Goal: Task Accomplishment & Management: Complete application form

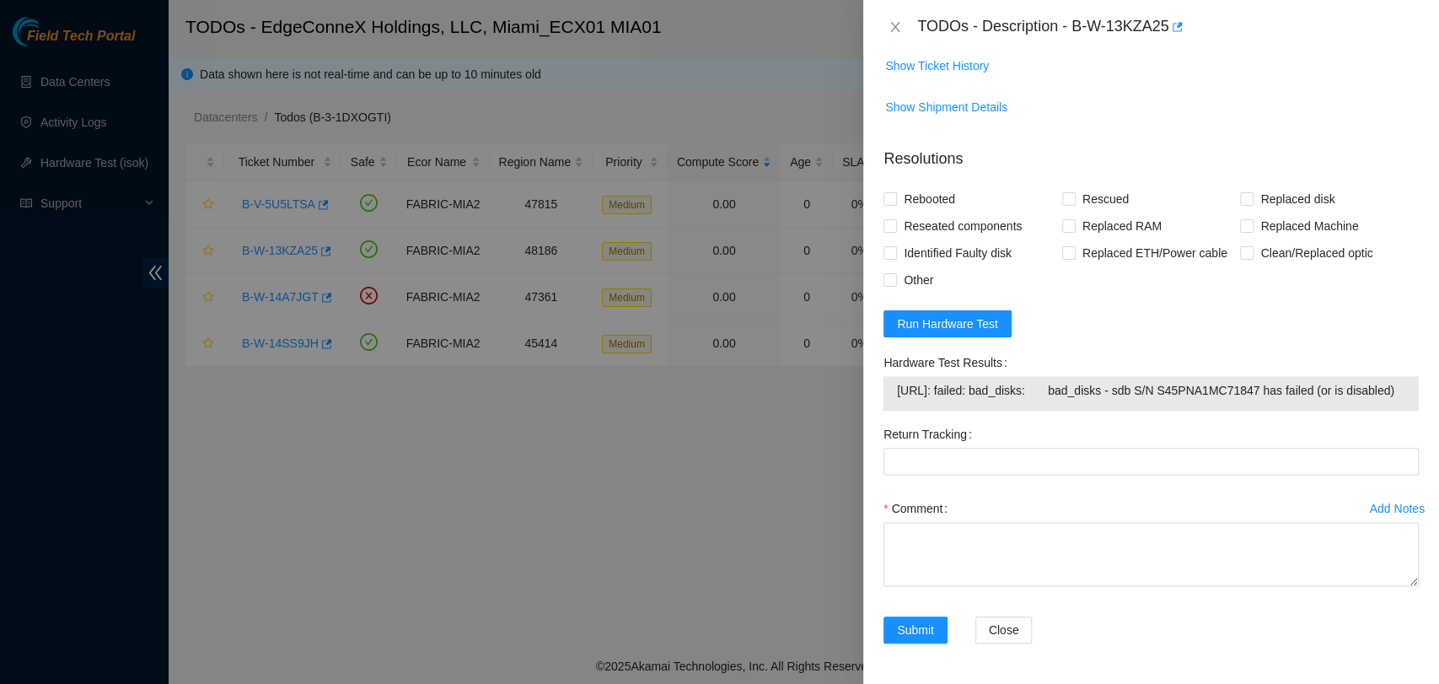
scroll to position [1231, 0]
click at [1160, 288] on form "Resolutions Rebooted Rescued Replaced disk Reseated components Replaced RAM Rep…" at bounding box center [1151, 399] width 535 height 530
click at [932, 315] on span "Run Hardware Test" at bounding box center [947, 324] width 101 height 19
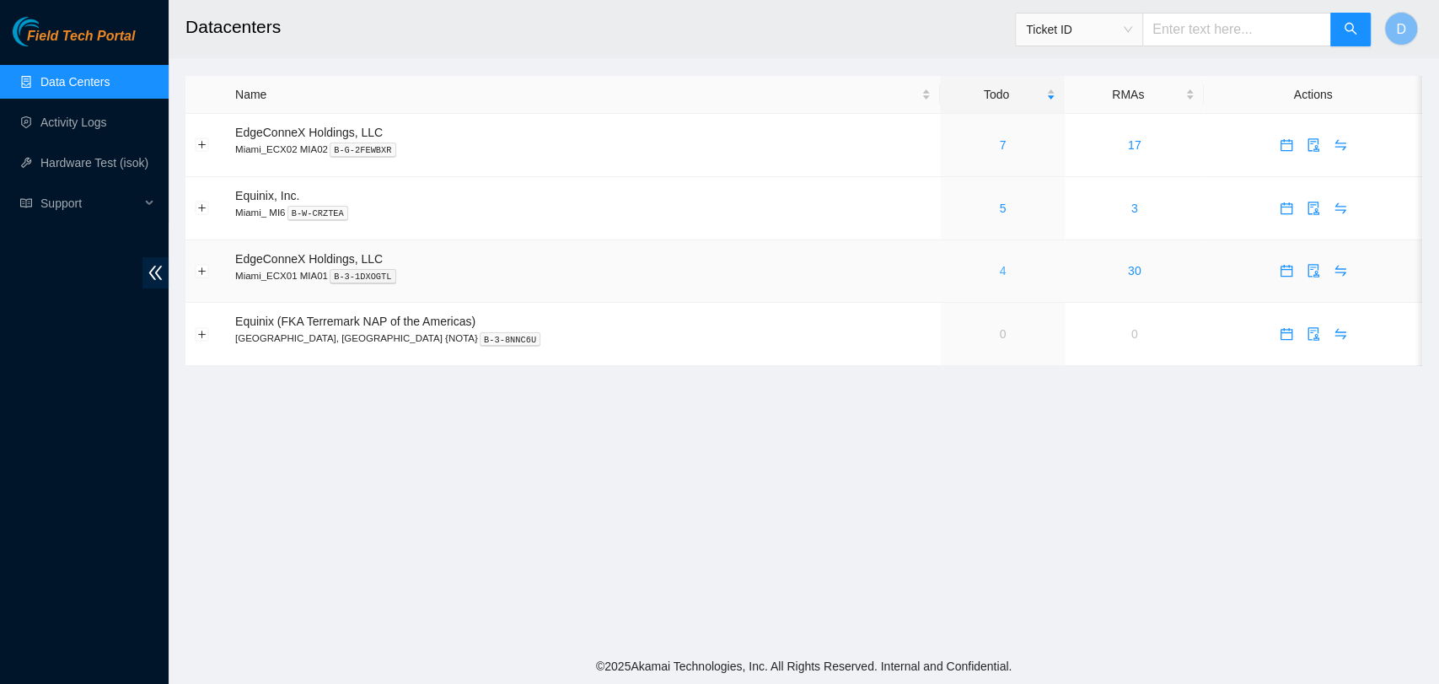
click at [999, 268] on link "4" at bounding box center [1002, 270] width 7 height 13
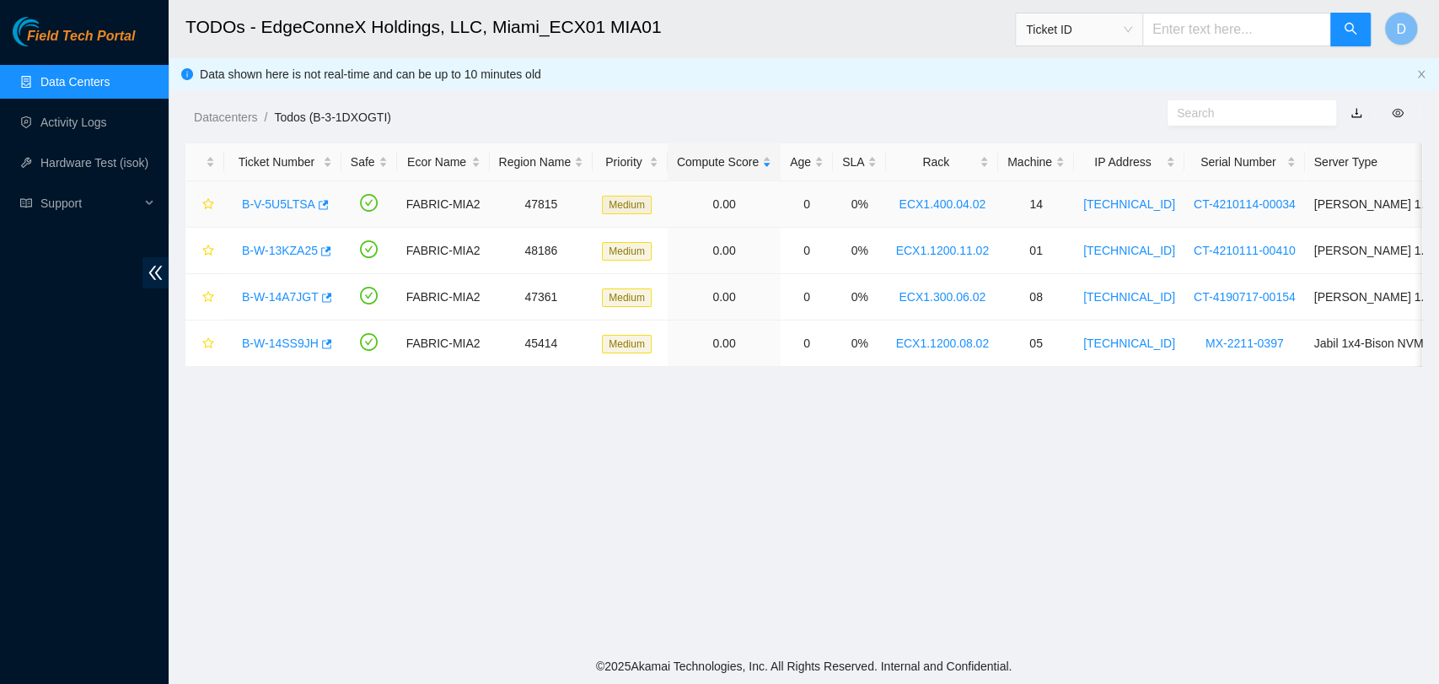
click at [277, 211] on link "B-V-5U5LTSA" at bounding box center [278, 203] width 73 height 13
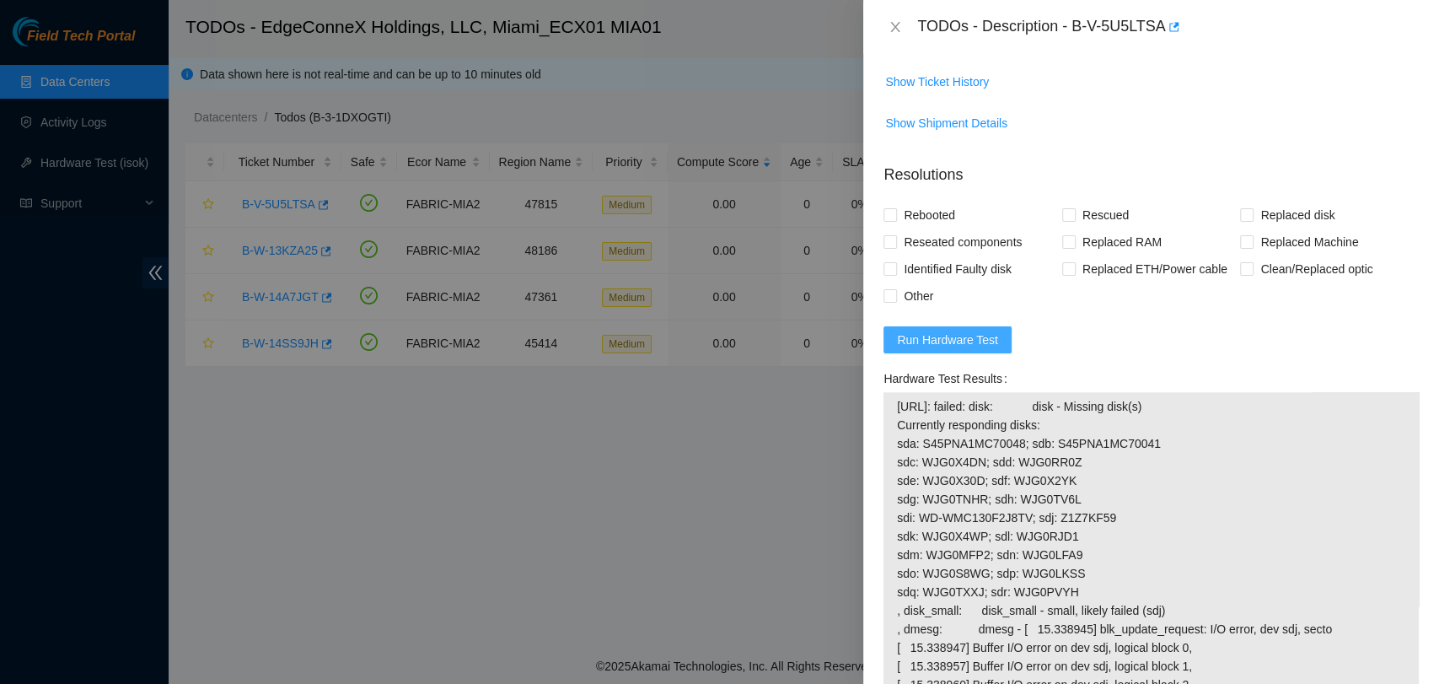
click at [933, 343] on span "Run Hardware Test" at bounding box center [947, 340] width 101 height 19
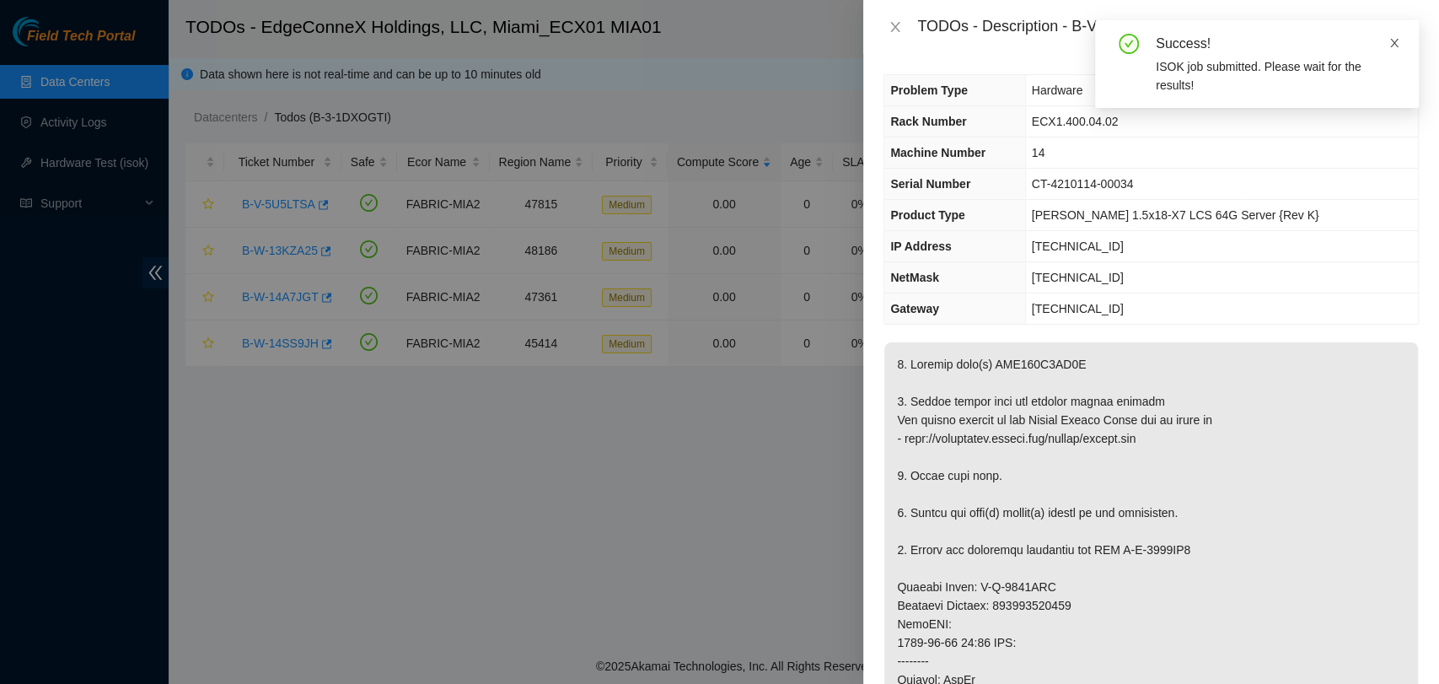
click at [1396, 44] on icon "close" at bounding box center [1395, 43] width 8 height 8
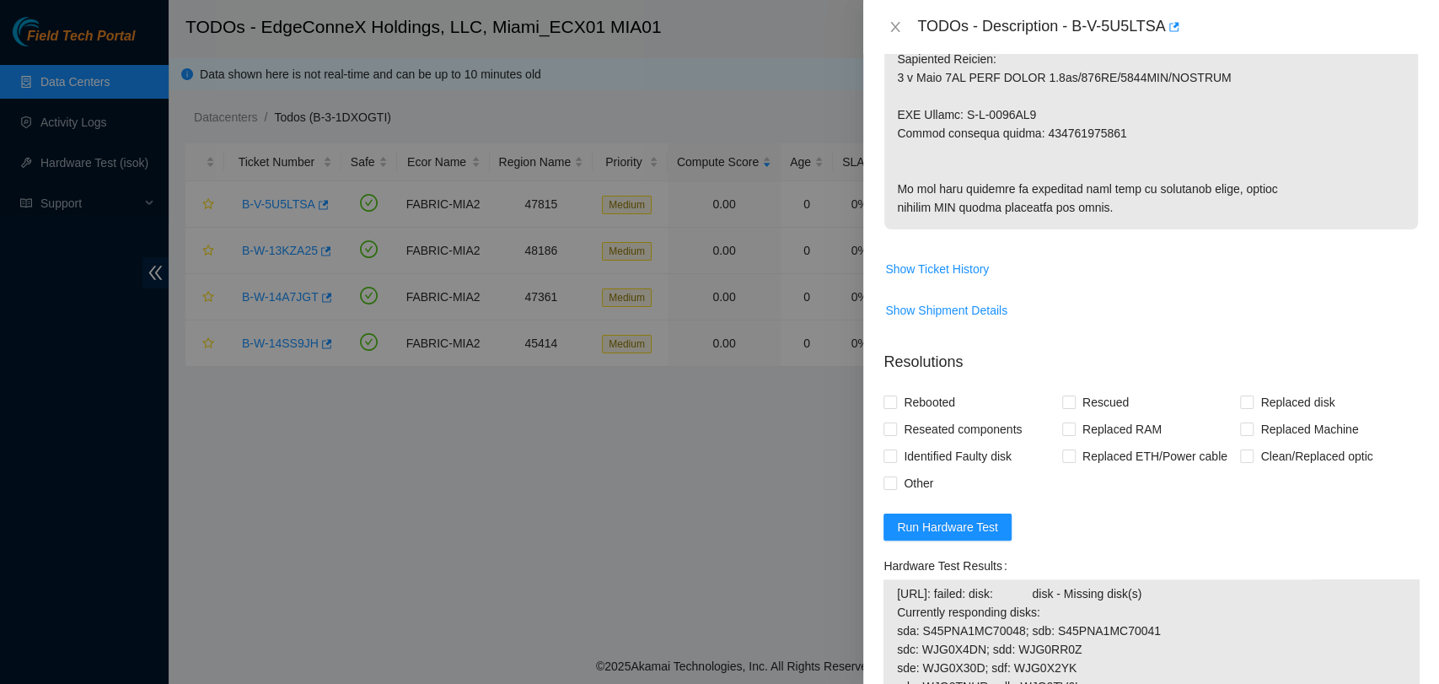
scroll to position [843, 0]
drag, startPoint x: 1074, startPoint y: 25, endPoint x: 1163, endPoint y: 29, distance: 88.6
click at [1163, 29] on div "TODOs - Description - B-V-5U5LTSA" at bounding box center [1168, 26] width 502 height 27
copy div "B-V-5U5LTSA"
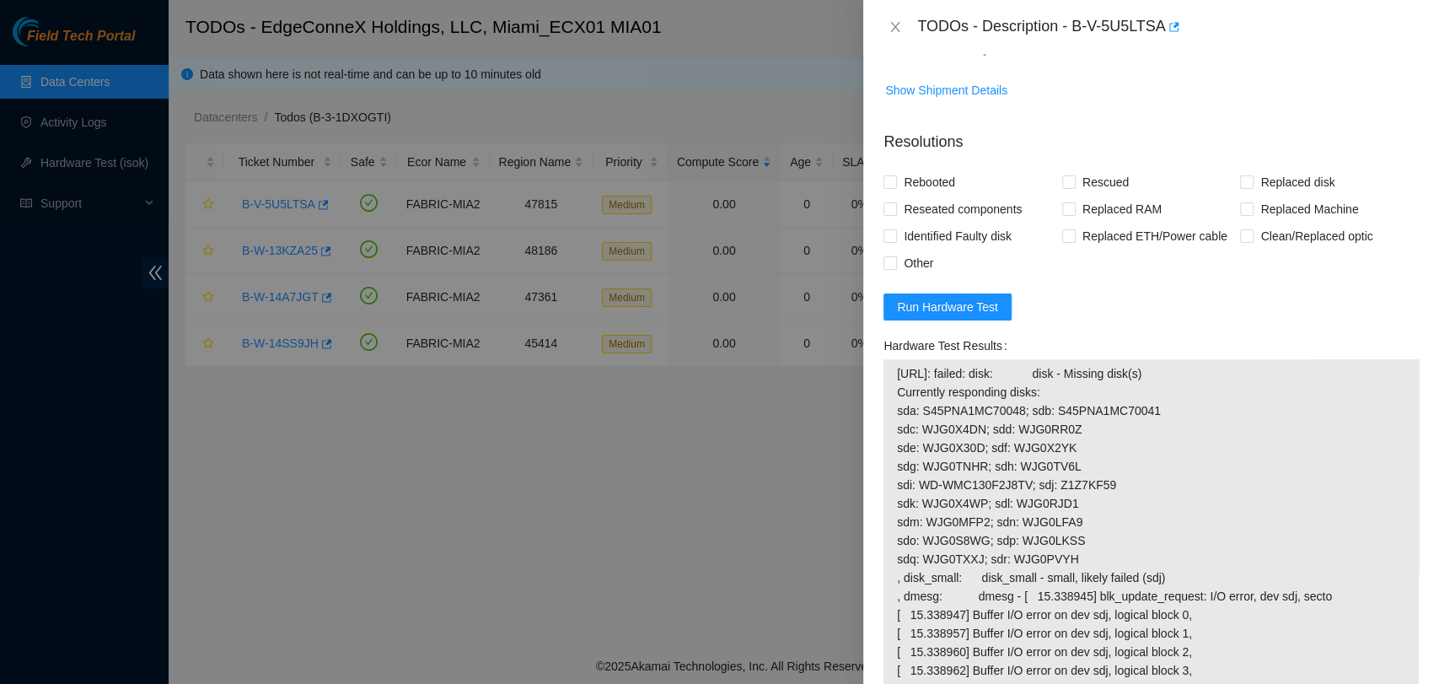
scroll to position [989, 0]
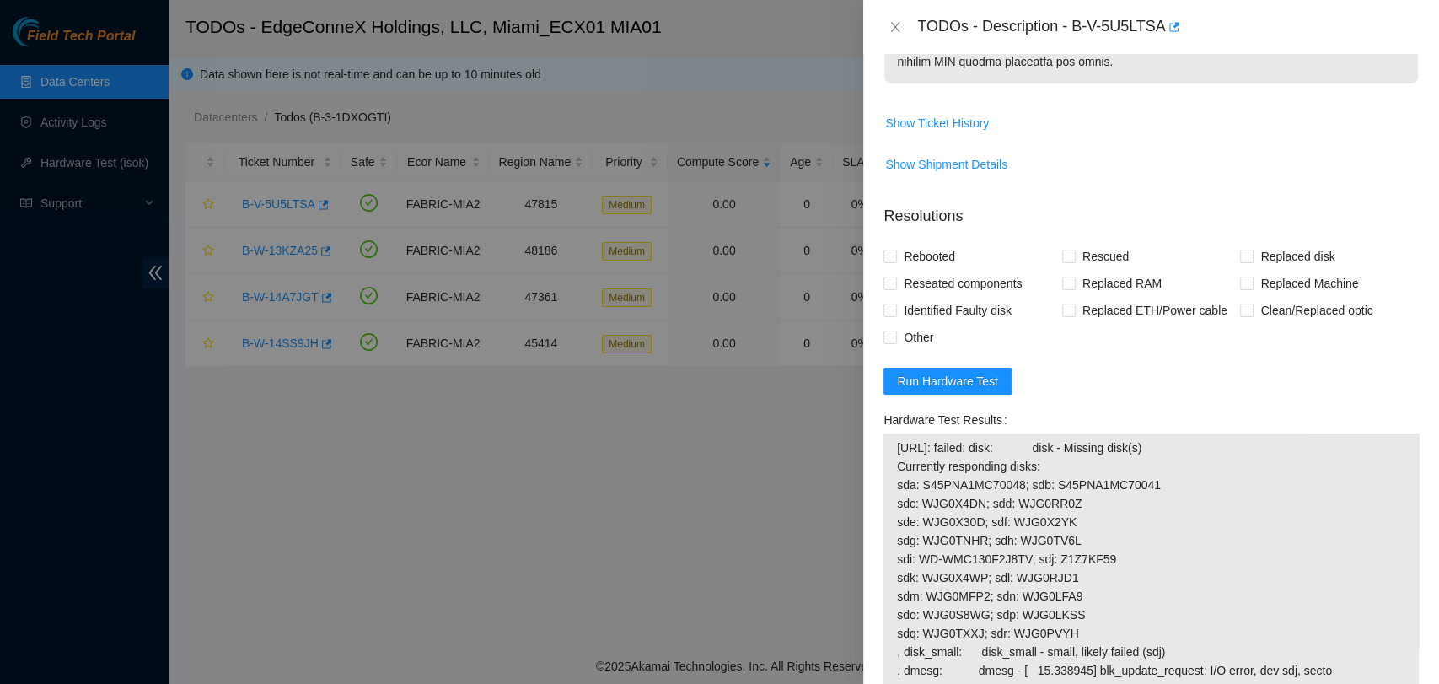
drag, startPoint x: 1112, startPoint y: 393, endPoint x: 891, endPoint y: 444, distance: 226.7
click at [891, 444] on div "[URL]: failed: disk: disk - Missing disk(s) Currently responding disks: sda: S4…" at bounding box center [1151, 663] width 535 height 461
copy tbody "[URL]: failed: disk: disk - Missing disk(s) Currently responding disks: sda: S4…"
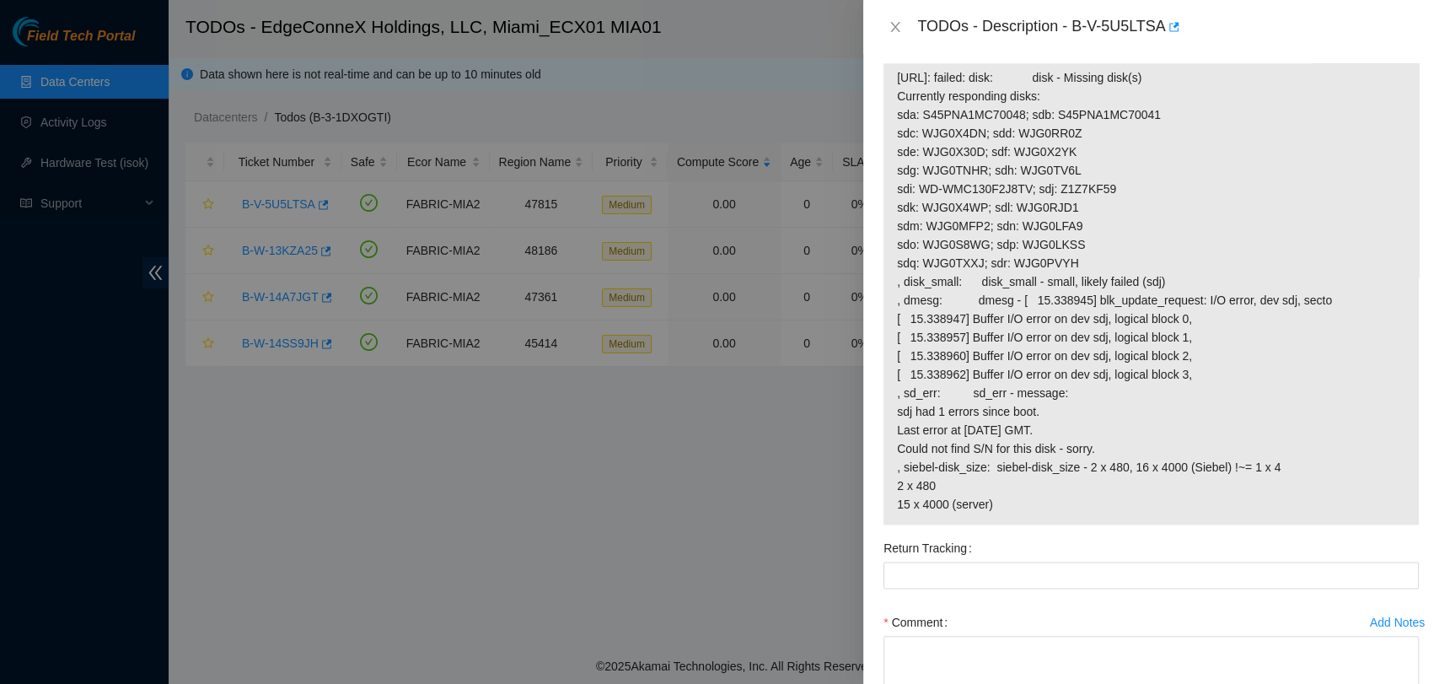
scroll to position [1364, 0]
click at [1422, 138] on div "Problem Type Hardware Sub Type Tier 1 - Disk Error Rack Number ECX1.400.04.02 M…" at bounding box center [1152, 369] width 576 height 630
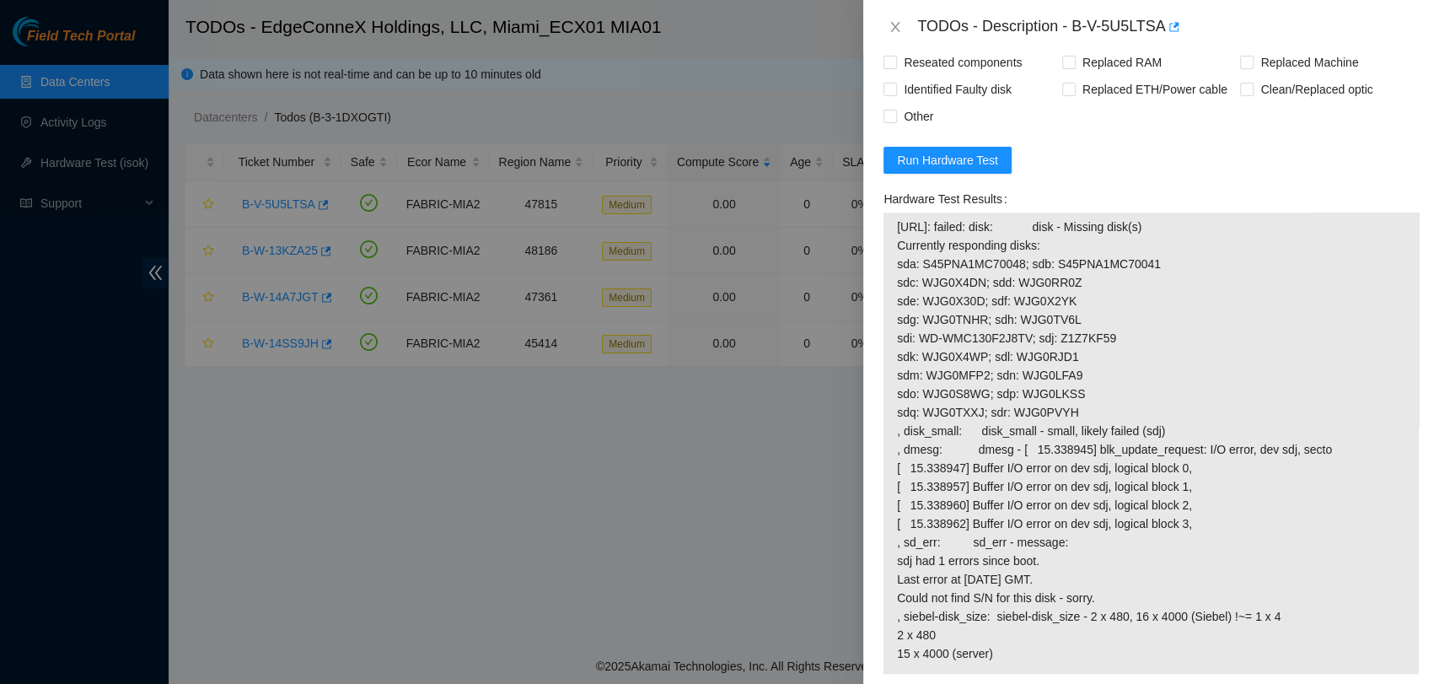
scroll to position [1275, 0]
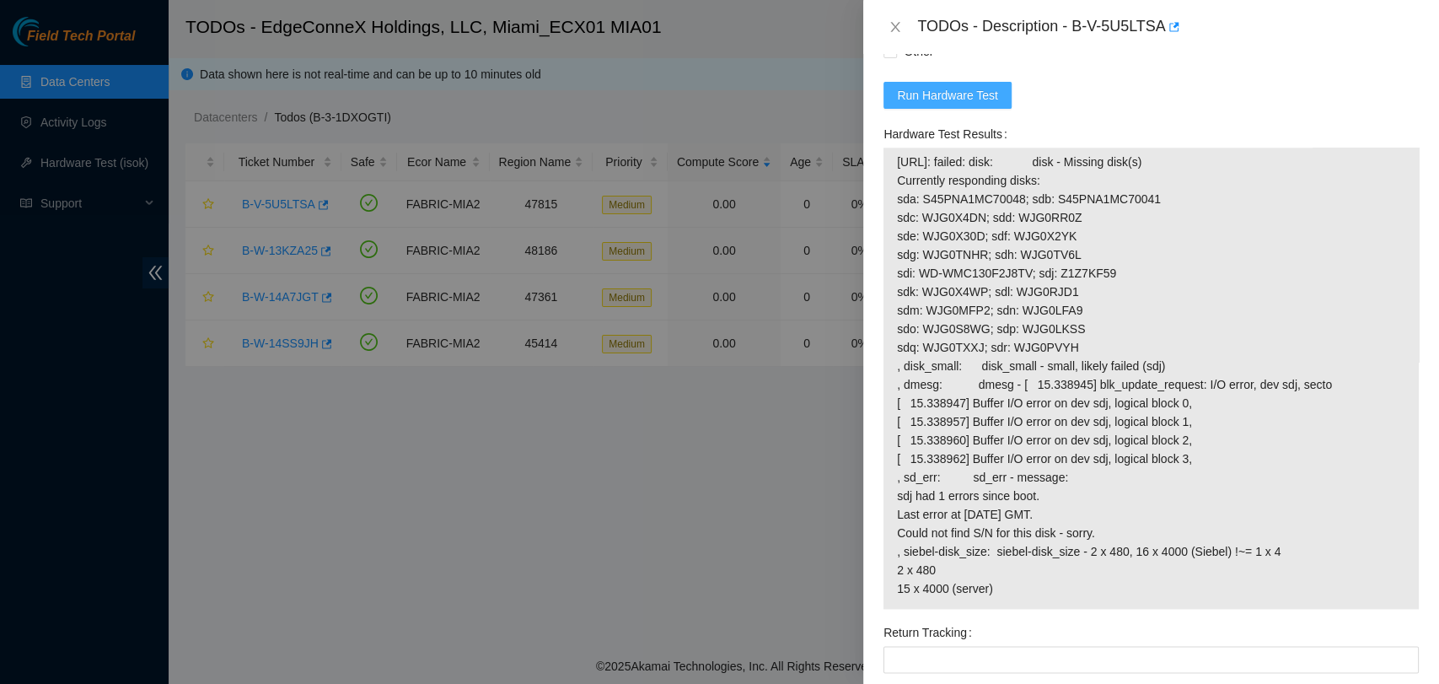
click at [982, 88] on span "Run Hardware Test" at bounding box center [947, 95] width 101 height 19
click at [940, 103] on span "Run Hardware Test" at bounding box center [947, 95] width 101 height 19
drag, startPoint x: 998, startPoint y: 585, endPoint x: 886, endPoint y: 345, distance: 265.2
click at [886, 345] on div "[URL]: failed: disk: disk - Missing disk(s) Currently responding disks: sda: S4…" at bounding box center [1151, 378] width 535 height 461
copy tbody "[URL]: failed: disk: disk - Missing disk(s) Currently responding disks: sda: S4…"
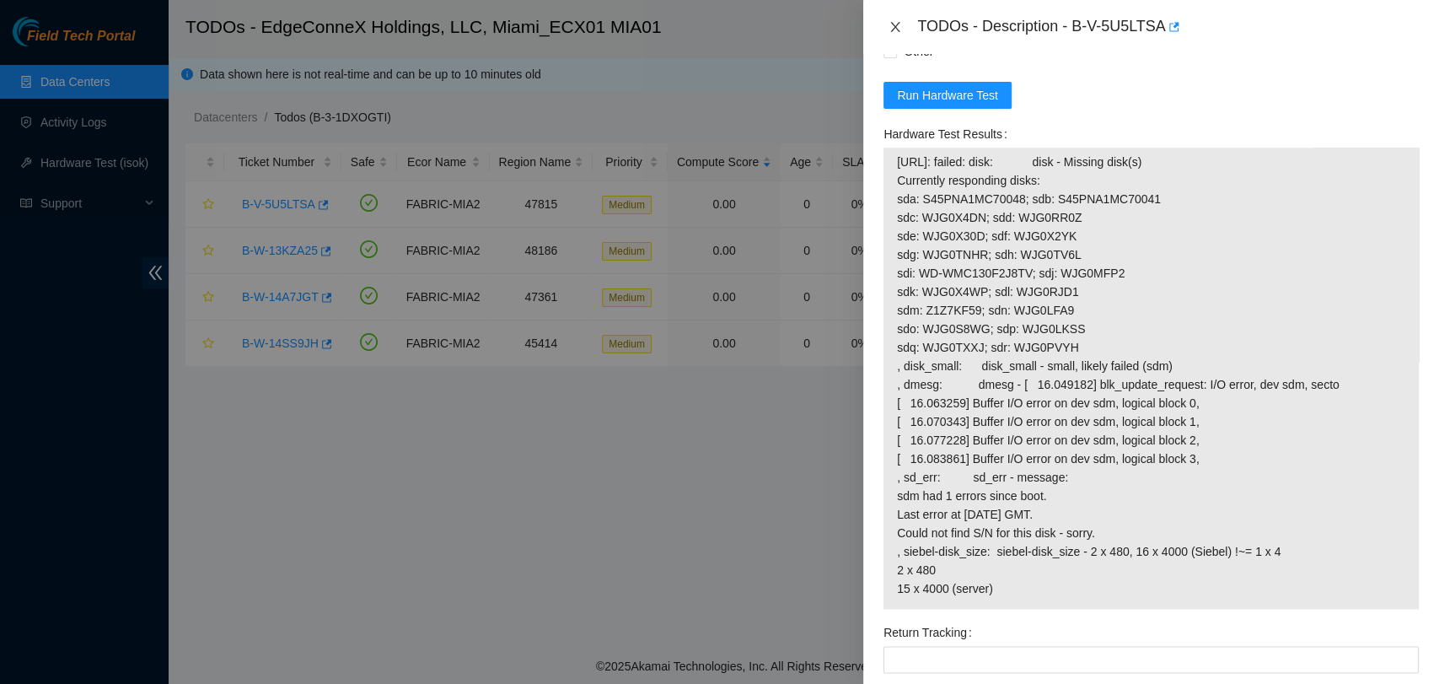
click at [893, 22] on icon "close" at bounding box center [895, 26] width 13 height 13
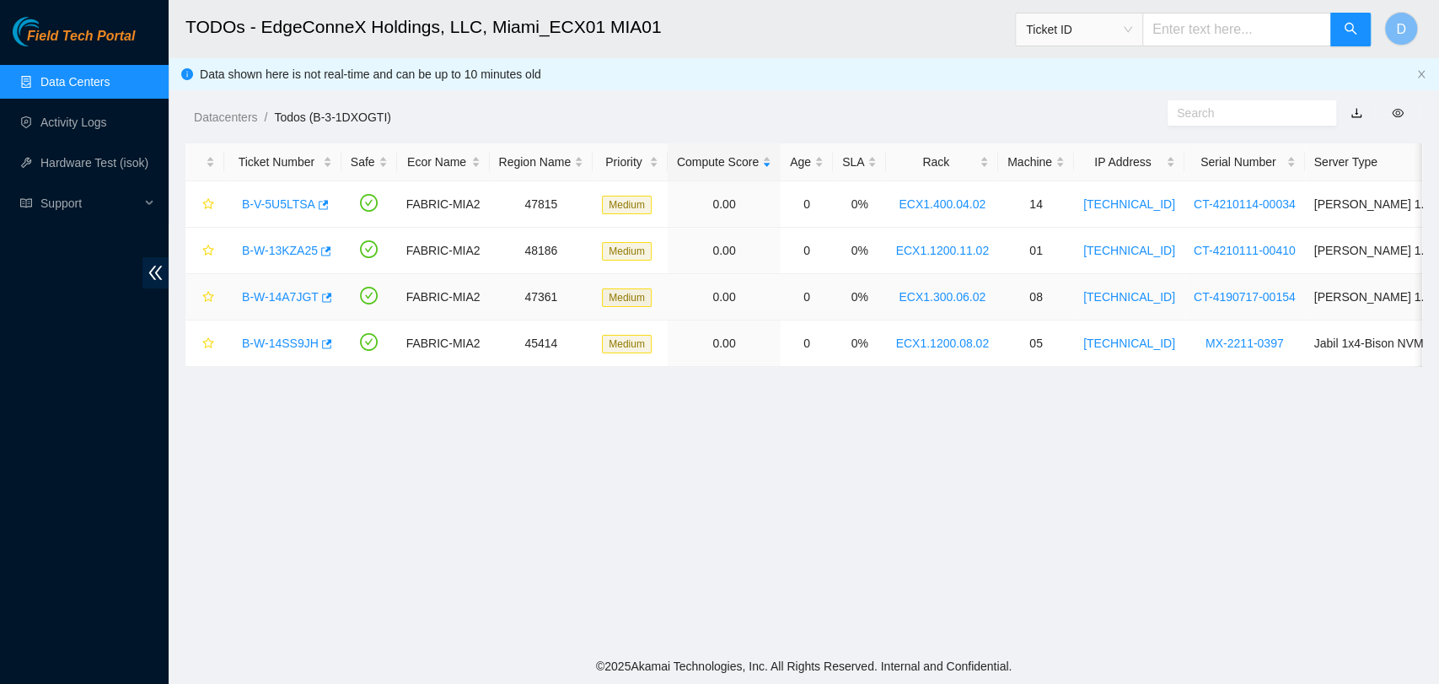
scroll to position [187, 0]
click at [273, 253] on link "B-W-13KZA25" at bounding box center [280, 250] width 76 height 13
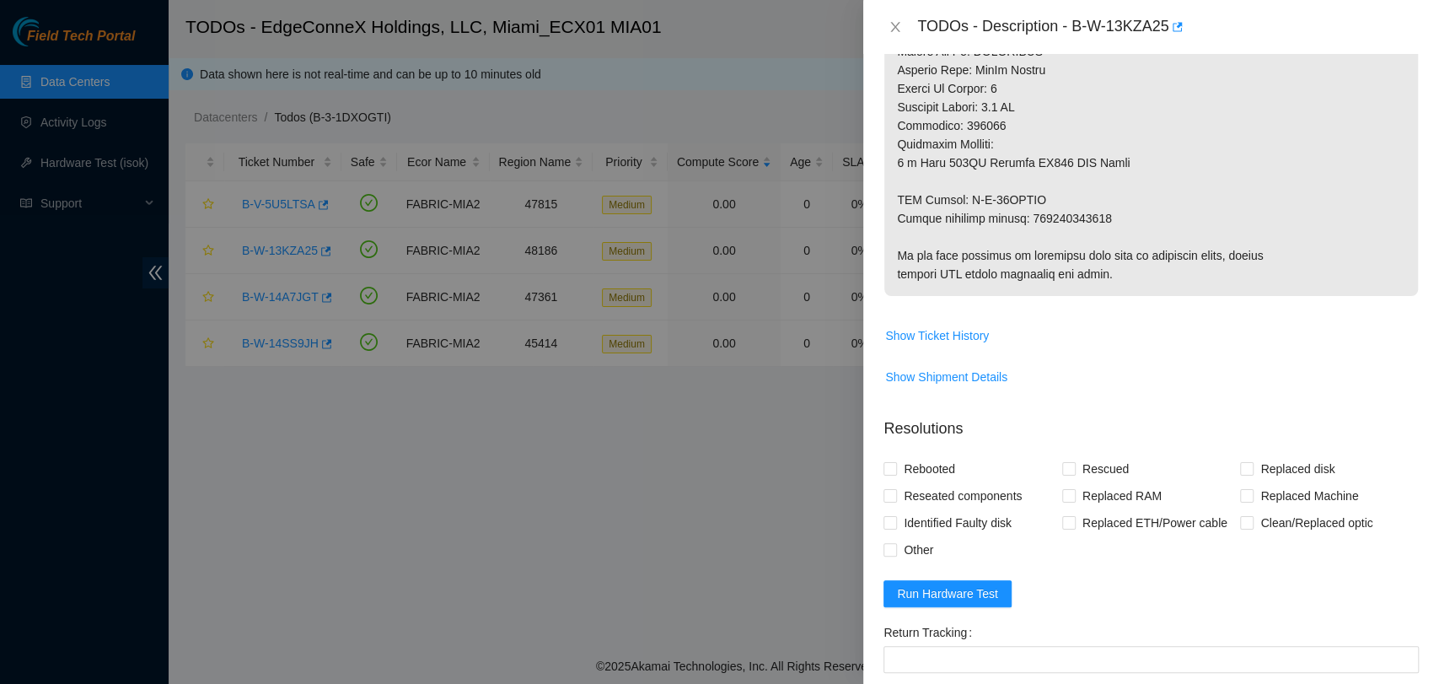
scroll to position [1057, 0]
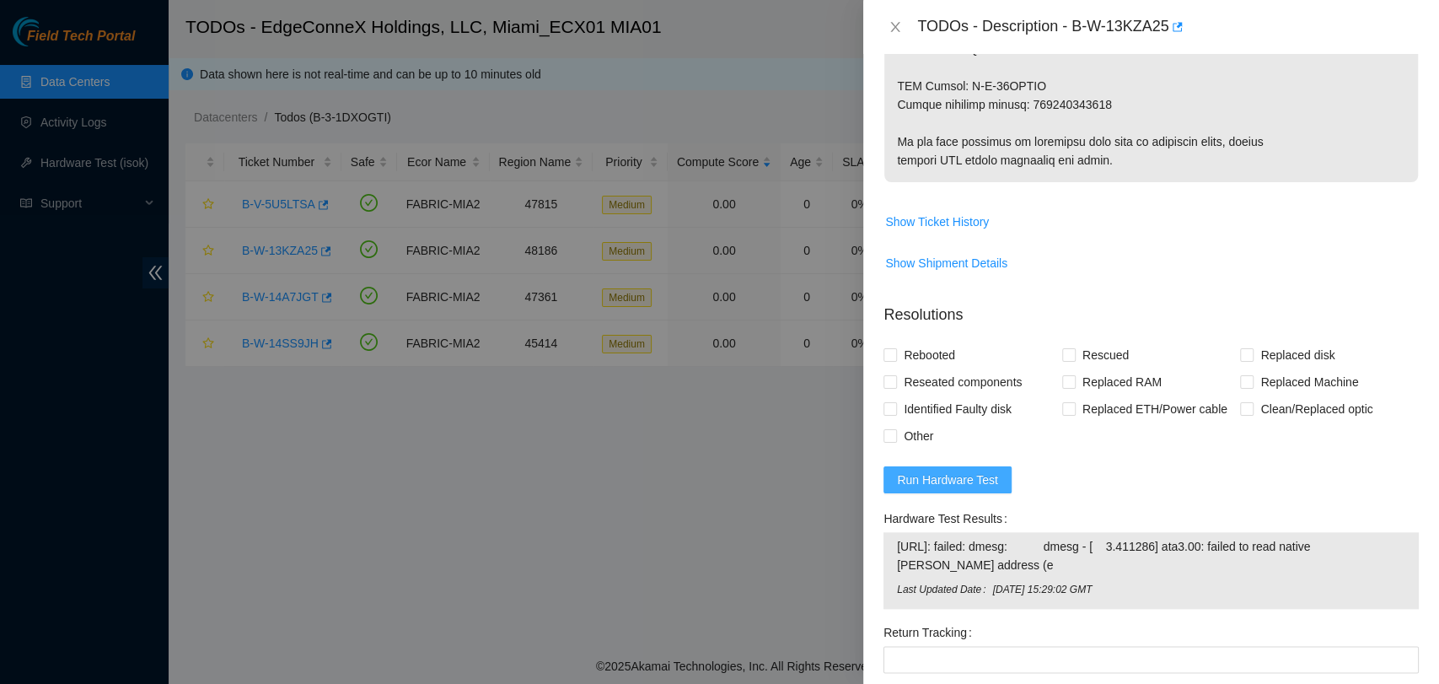
click at [971, 487] on span "Run Hardware Test" at bounding box center [947, 480] width 101 height 19
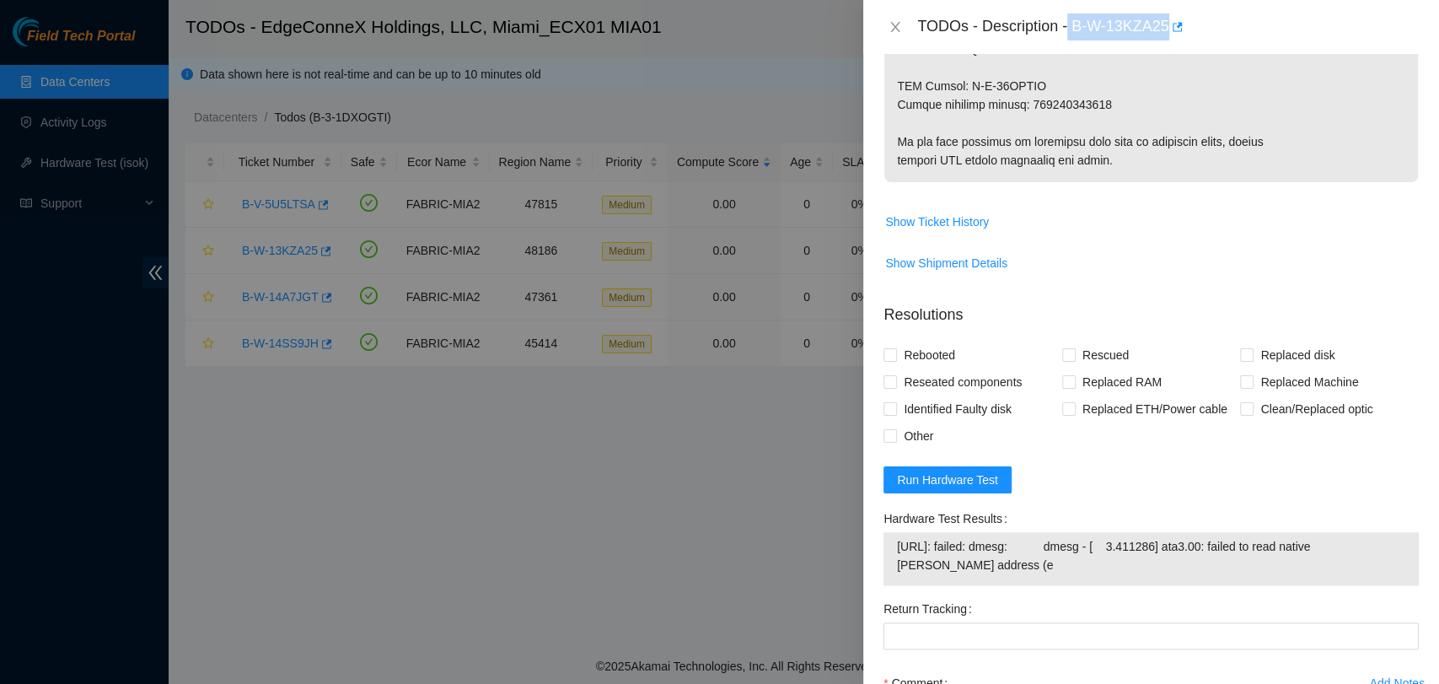
drag, startPoint x: 1069, startPoint y: 25, endPoint x: 1171, endPoint y: 42, distance: 103.4
click at [1171, 42] on div "TODOs - Description - B-W-13KZA25" at bounding box center [1152, 27] width 576 height 54
copy div "B-W-13KZA25"
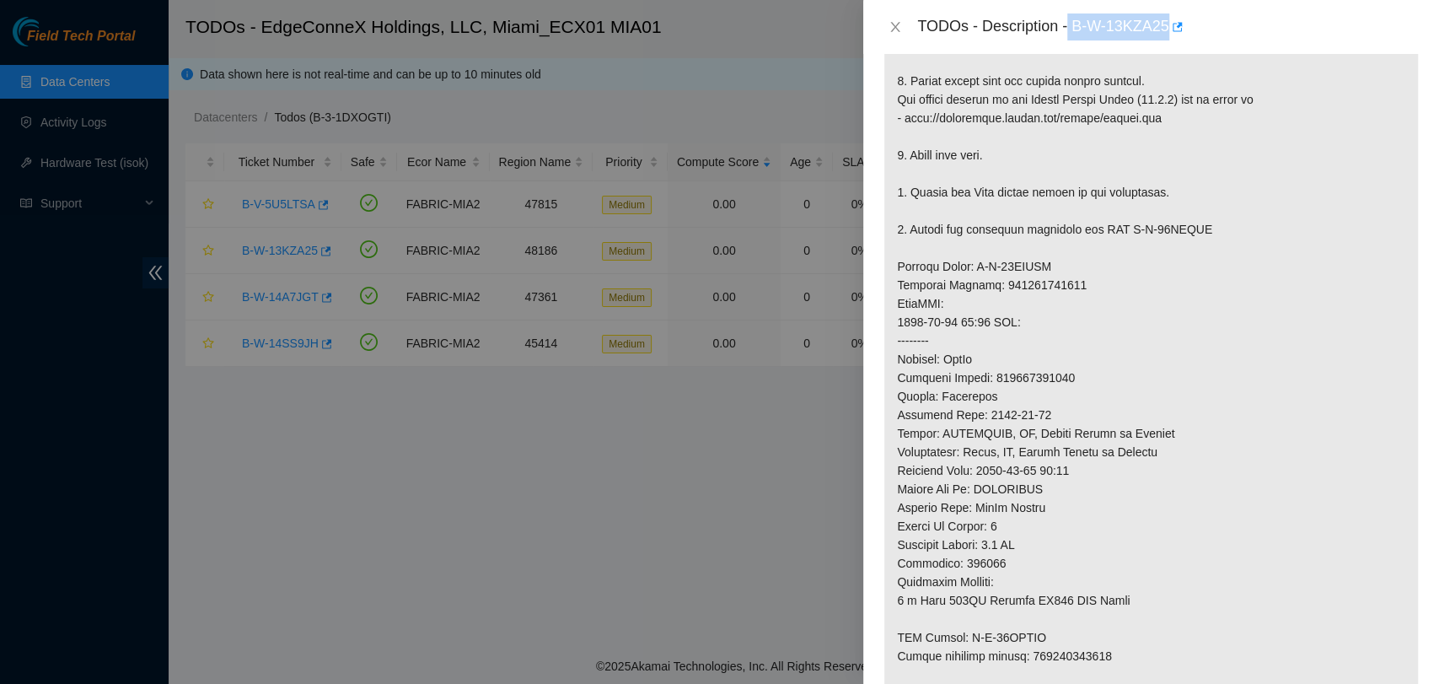
copy div "B-W-13KZA25"
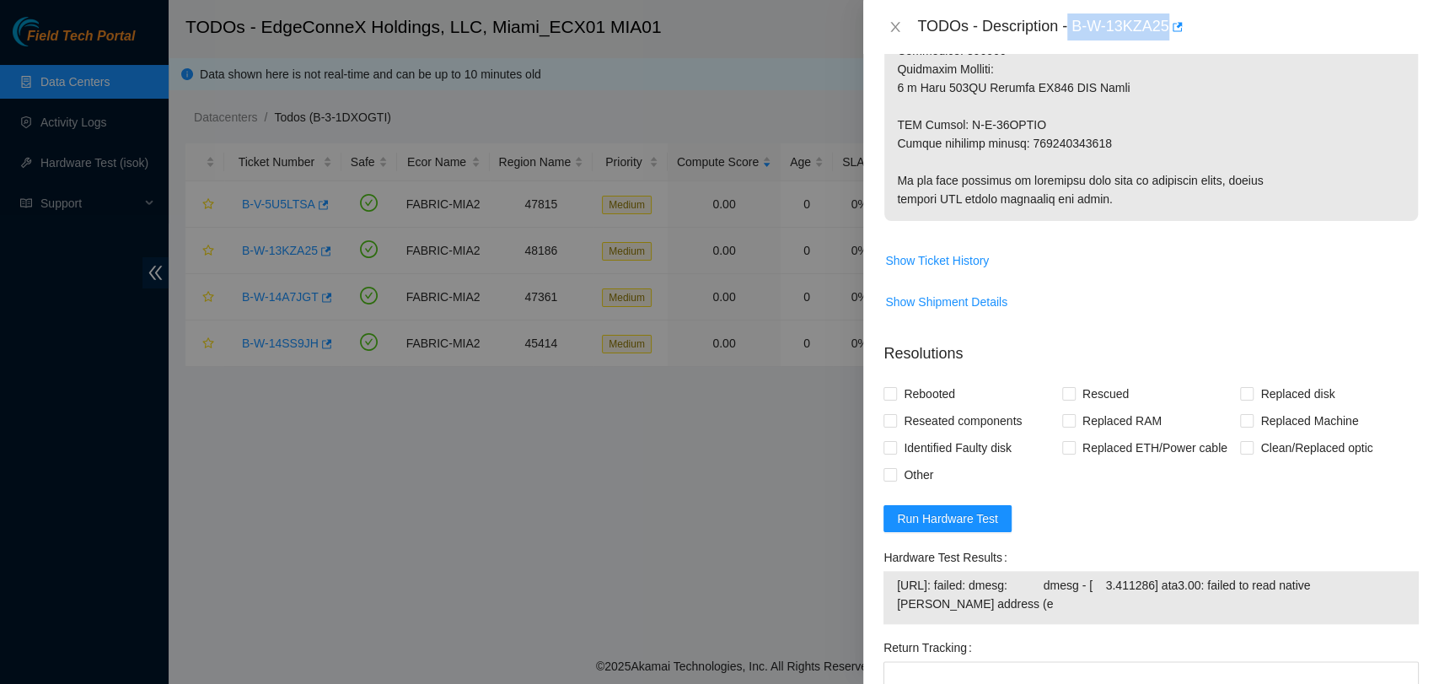
scroll to position [1139, 0]
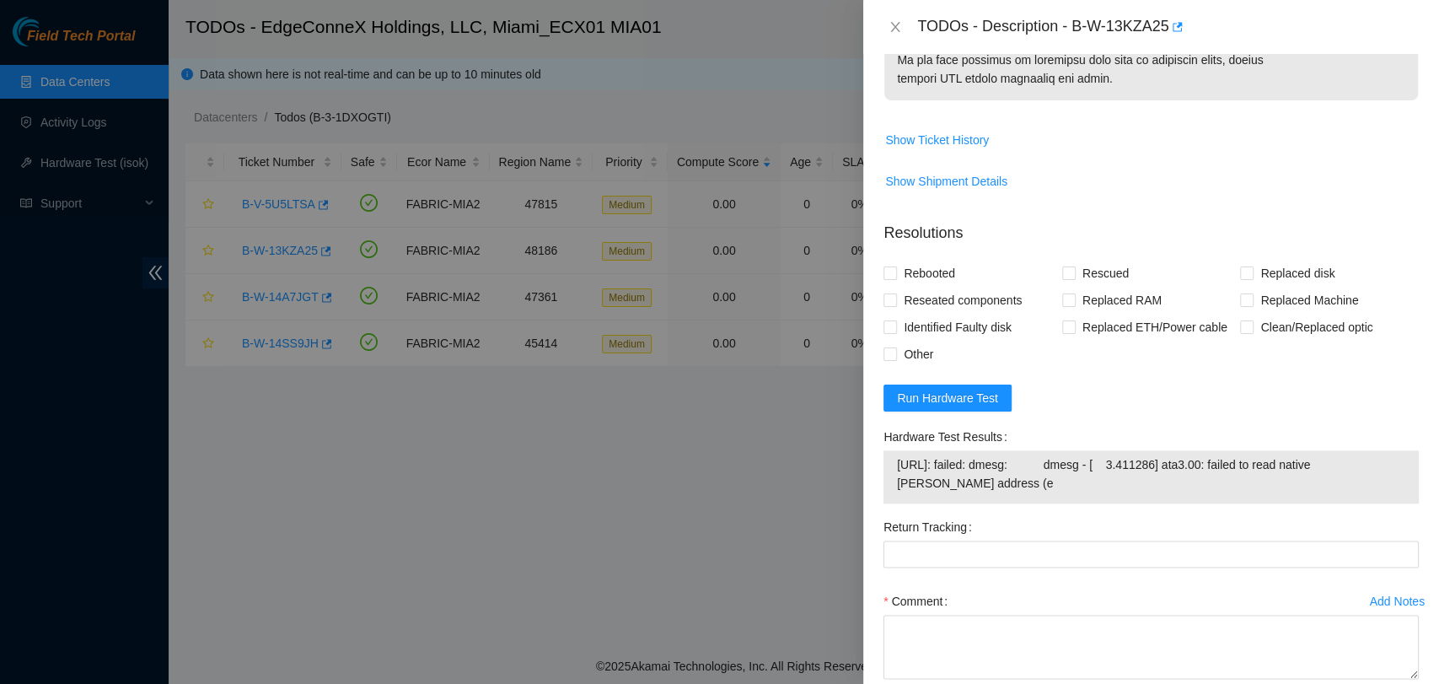
click at [1044, 492] on td "[URL]: failed: dmesg: dmesg - [ 3.411286] ata3.00: failed to read native [PERSO…" at bounding box center [1151, 477] width 510 height 45
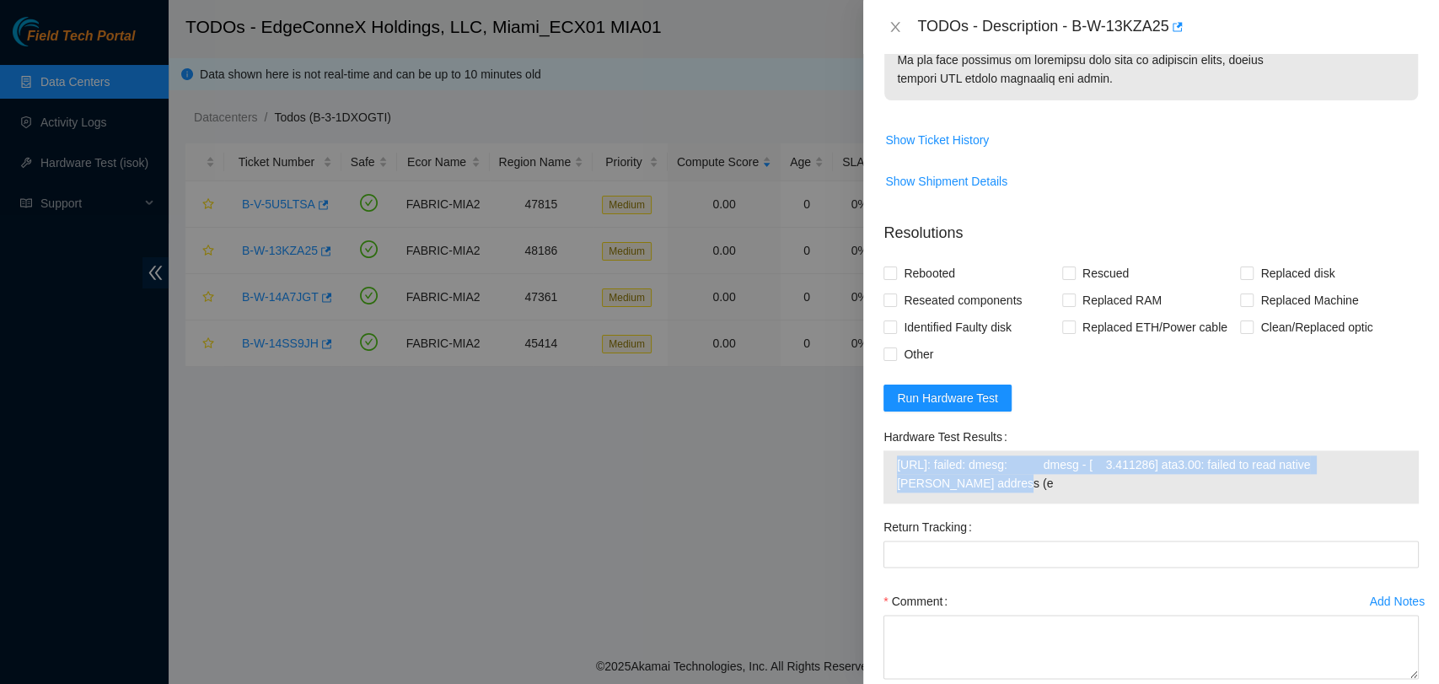
drag, startPoint x: 1044, startPoint y: 492, endPoint x: 885, endPoint y: 467, distance: 160.5
click at [885, 467] on div "[URL]: failed: dmesg: dmesg - [ 3.411286] ata3.00: failed to read native [PERSO…" at bounding box center [1151, 476] width 535 height 53
copy tbody "[URL]: failed: dmesg: dmesg - [ 3.411286] ata3.00: failed to read native [PERSO…"
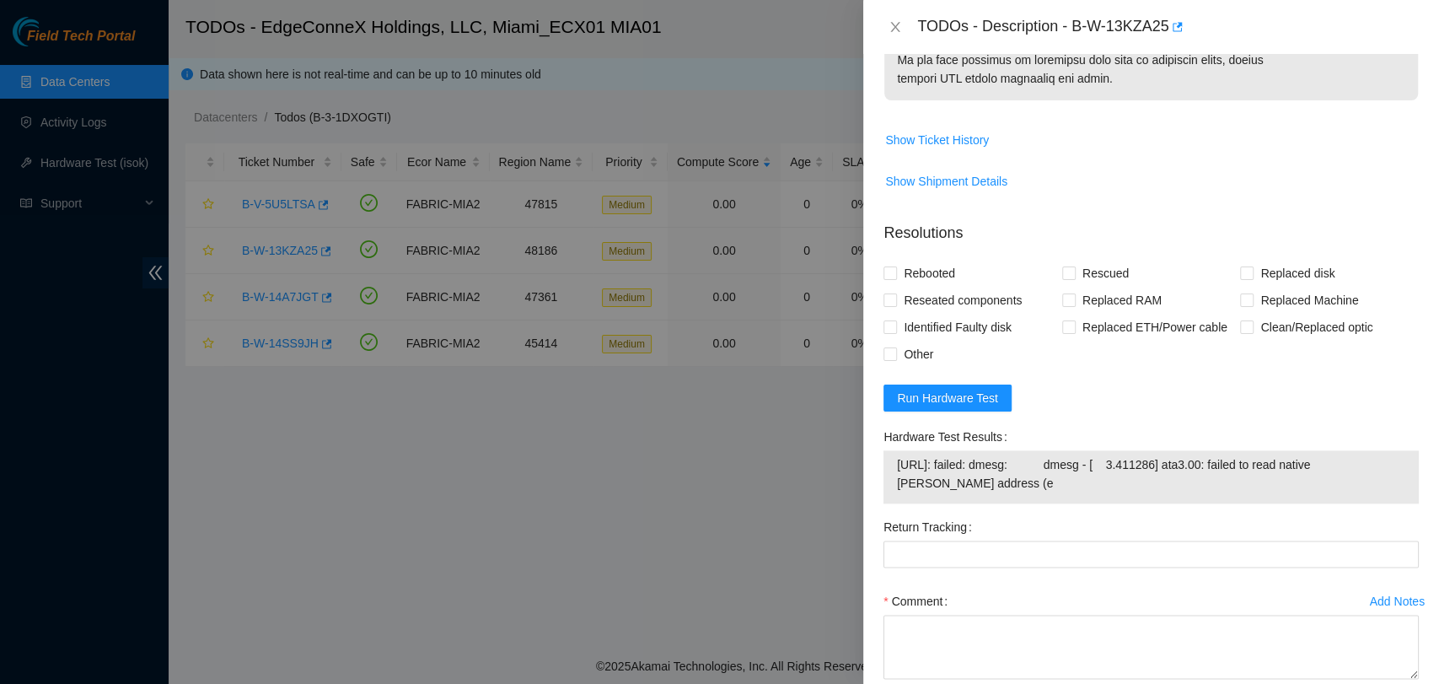
click at [1354, 372] on form "Resolutions Rebooted Rescued Replaced disk Reseated components Replaced RAM Rep…" at bounding box center [1151, 482] width 535 height 548
click at [898, 28] on icon "close" at bounding box center [895, 26] width 13 height 13
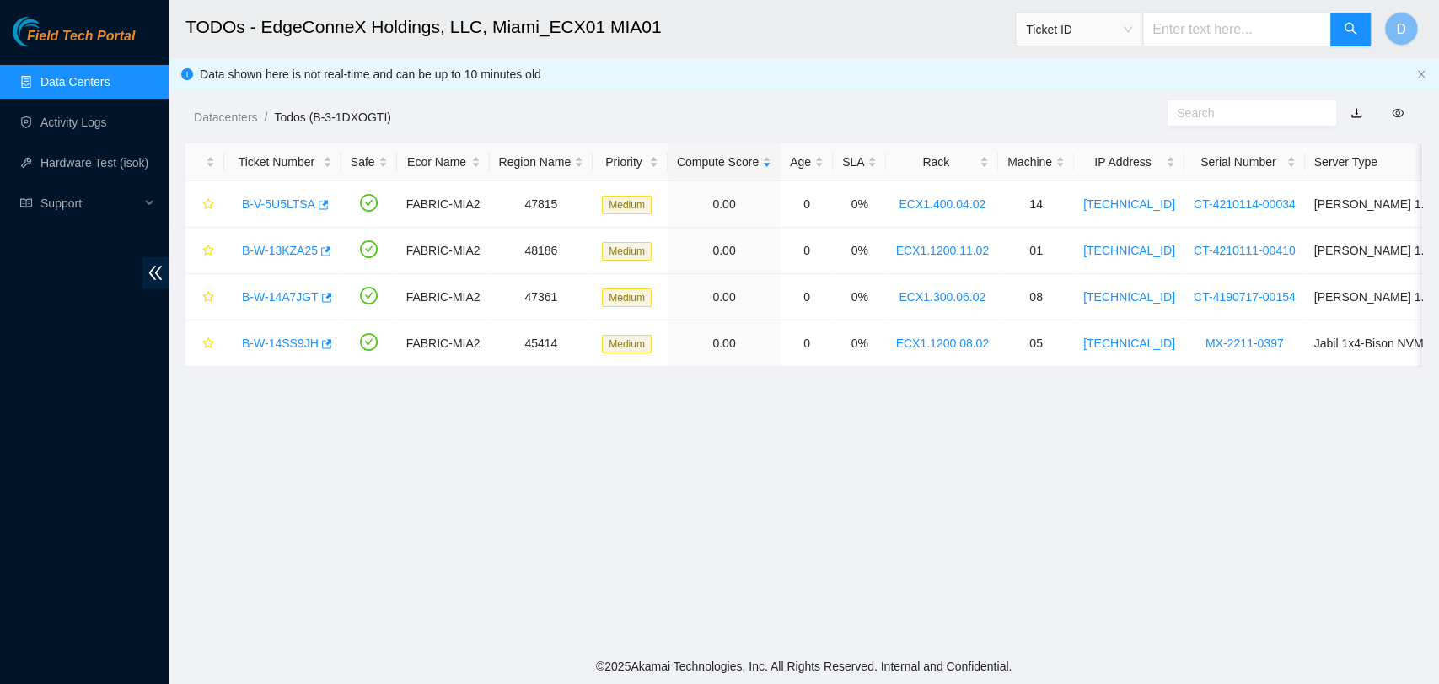
scroll to position [450, 0]
click at [256, 205] on link "B-V-5U5LTSA" at bounding box center [278, 203] width 73 height 13
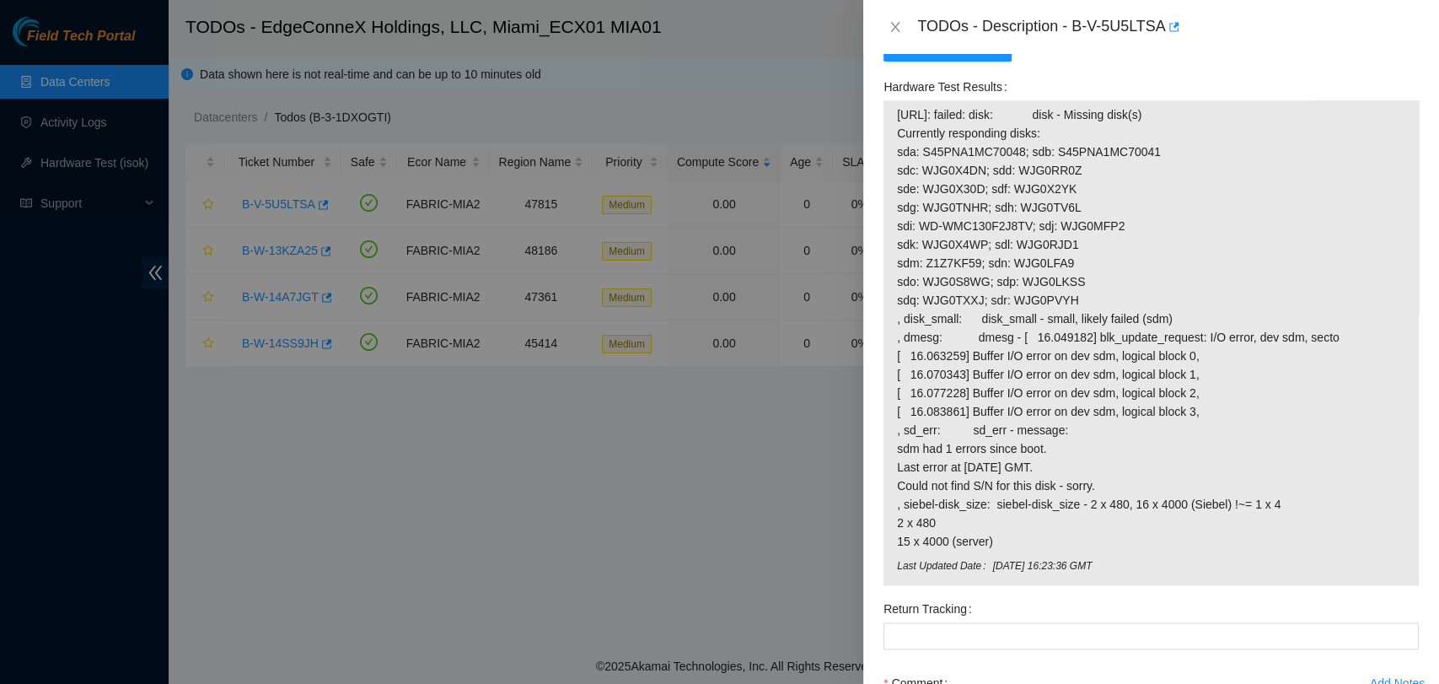
scroll to position [1226, 0]
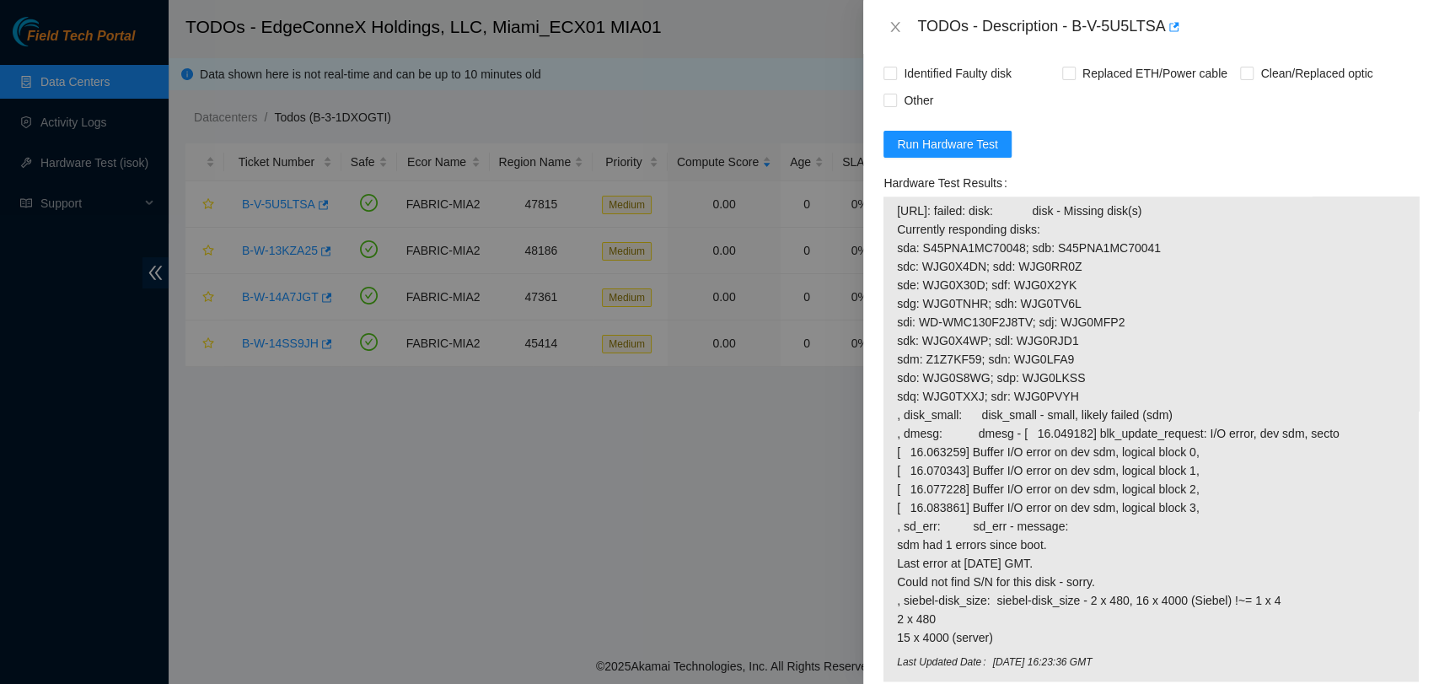
drag, startPoint x: 1059, startPoint y: 370, endPoint x: 880, endPoint y: 207, distance: 242.9
click at [880, 207] on div "Hardware Test Results Last Updated Date [DATE] 16:23:36 GMT" at bounding box center [1151, 430] width 549 height 522
copy tbody "[URL]: failed: disk: disk - Missing disk(s) Currently responding disks: sda: S4…"
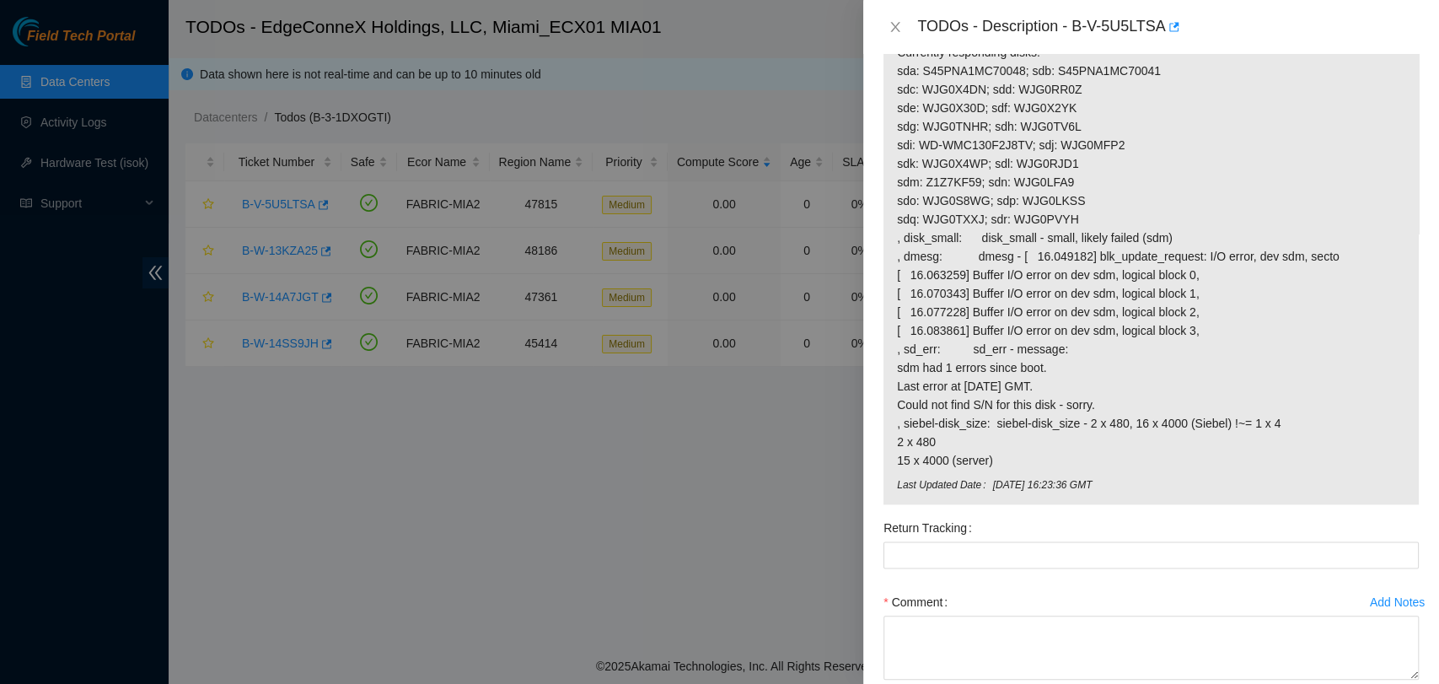
scroll to position [1496, 0]
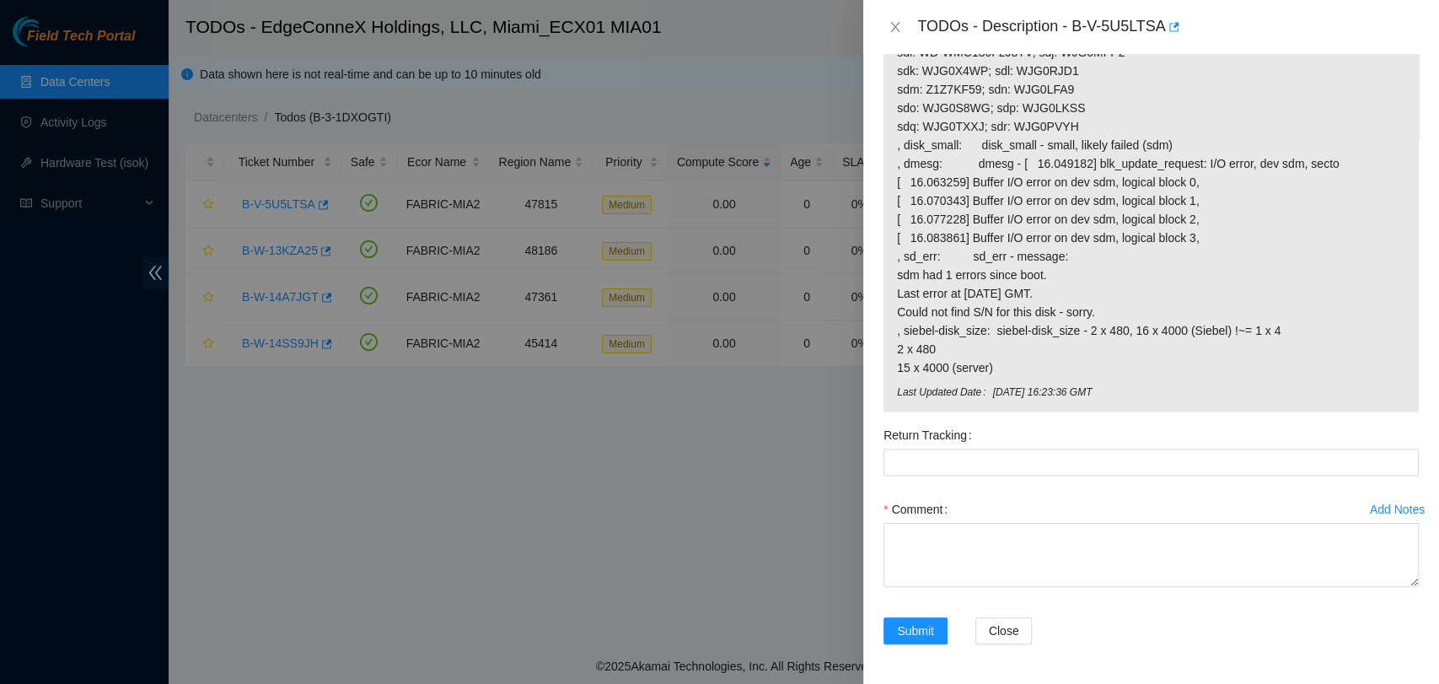
click at [1072, 664] on div "Problem Type Hardware Sub Type Tier 1 - Disk Error Rack Number ECX1.400.04.02 M…" at bounding box center [1152, 369] width 576 height 630
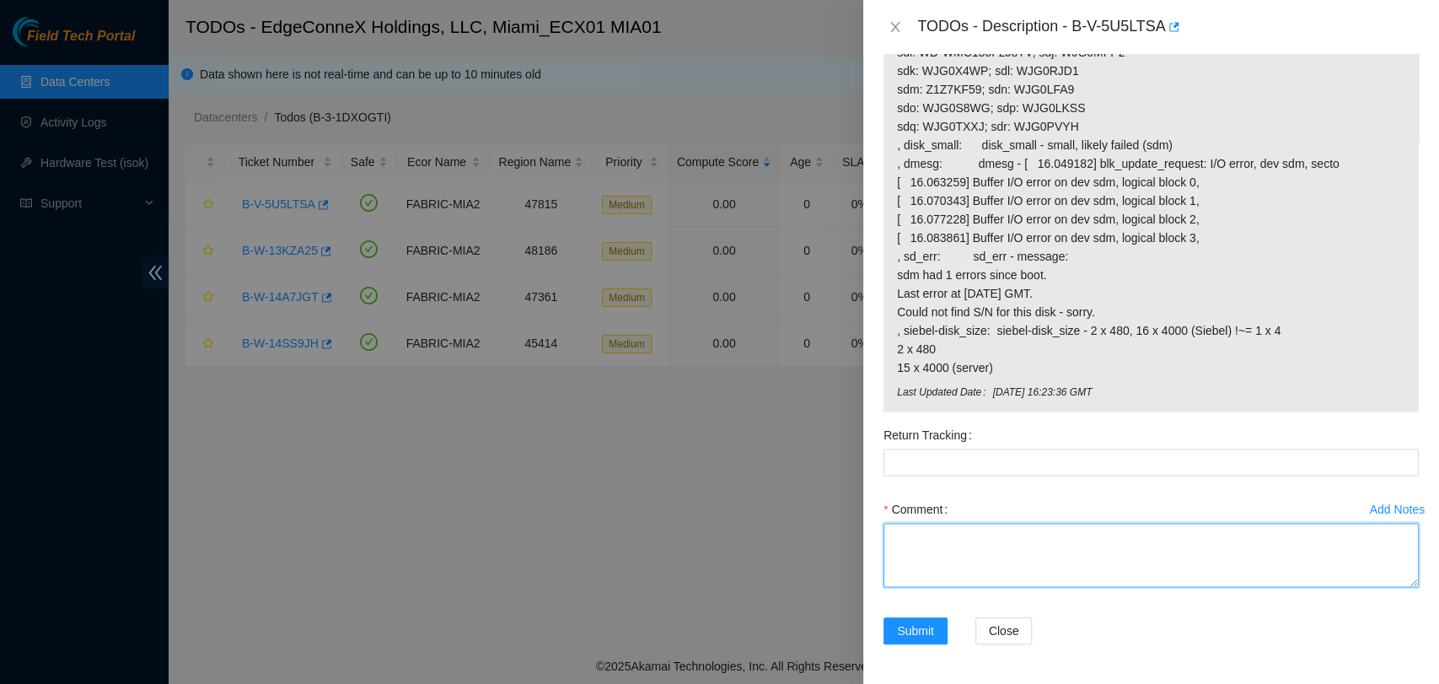
click at [961, 541] on textarea "Comment" at bounding box center [1151, 555] width 535 height 64
paste textarea "Verified ticket is safe to work on YES NOCC Authorized: YES Located server conn…"
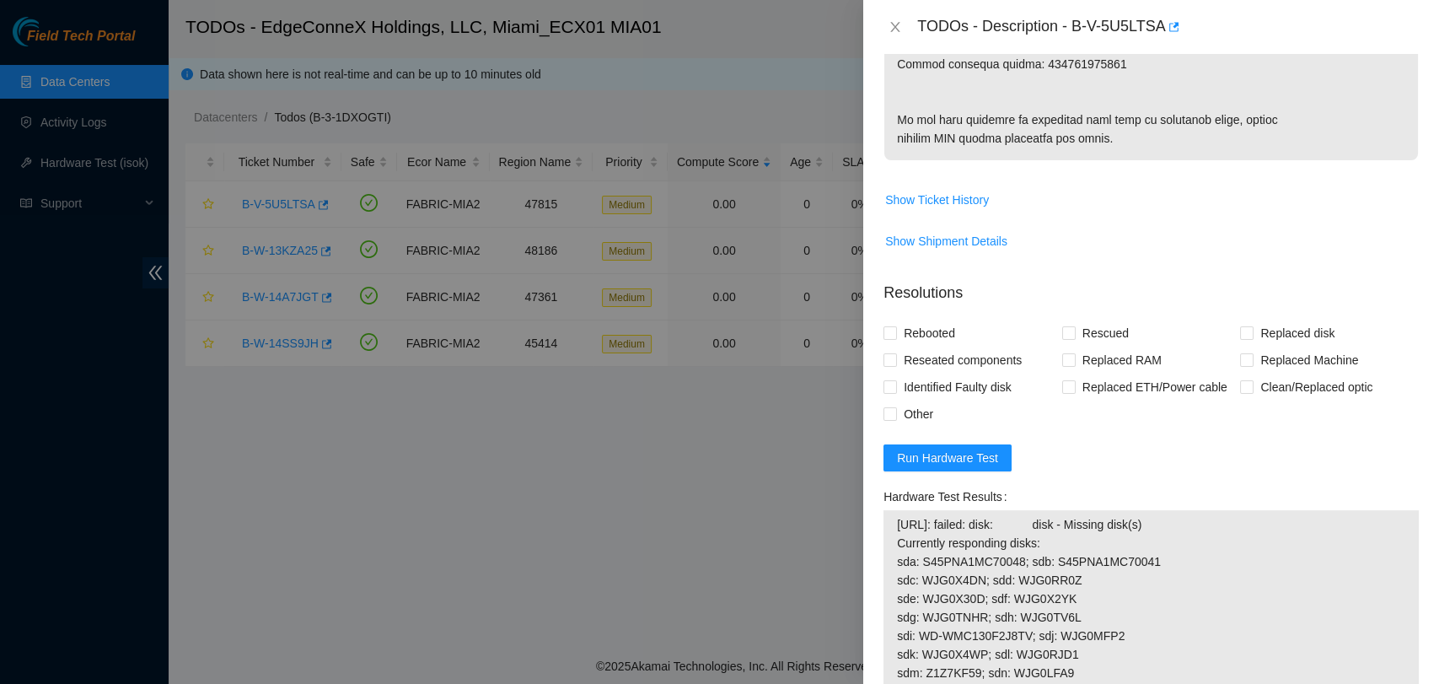
scroll to position [0, 0]
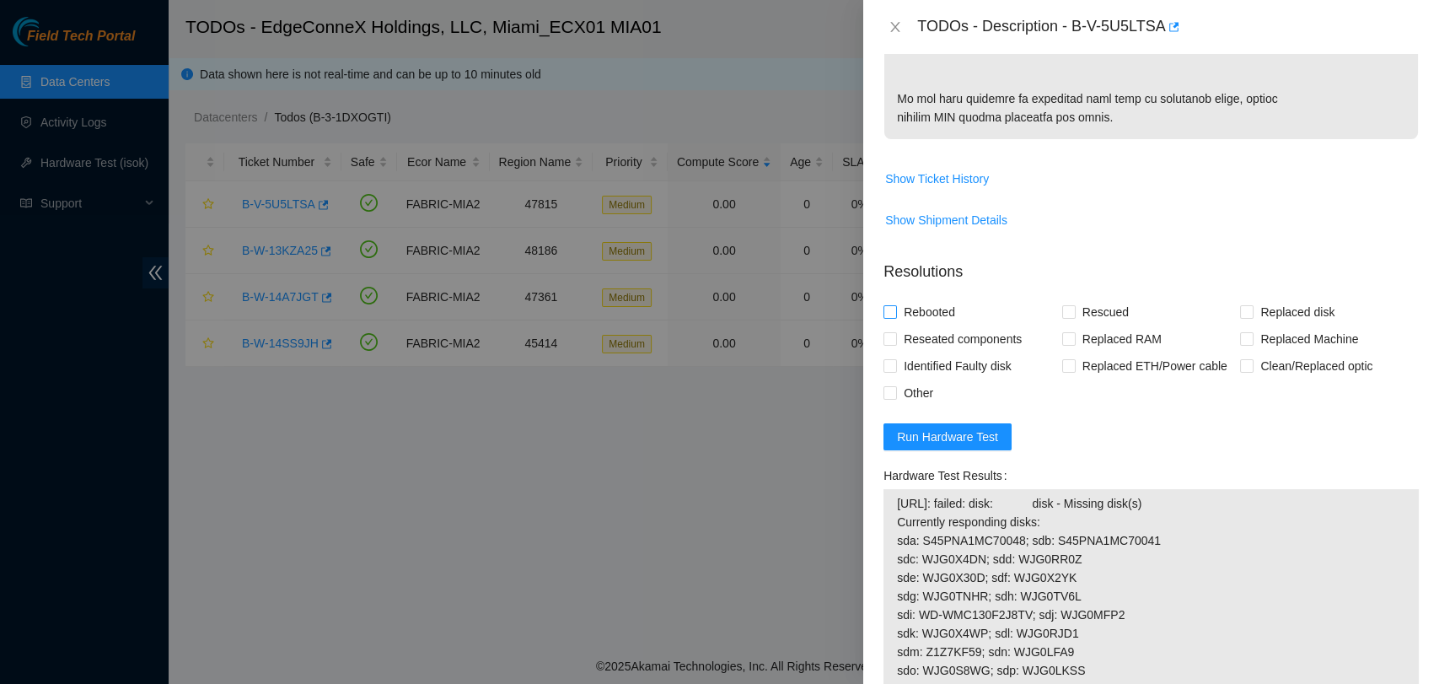
type textarea "Verified ticket is safe to work on YES NOCC Authorized: YES Located server conn…"
click at [888, 307] on input "Rebooted" at bounding box center [890, 311] width 12 height 12
checkbox input "true"
click at [1070, 308] on span at bounding box center [1069, 311] width 13 height 13
click at [1070, 308] on input "Rescued" at bounding box center [1069, 311] width 12 height 12
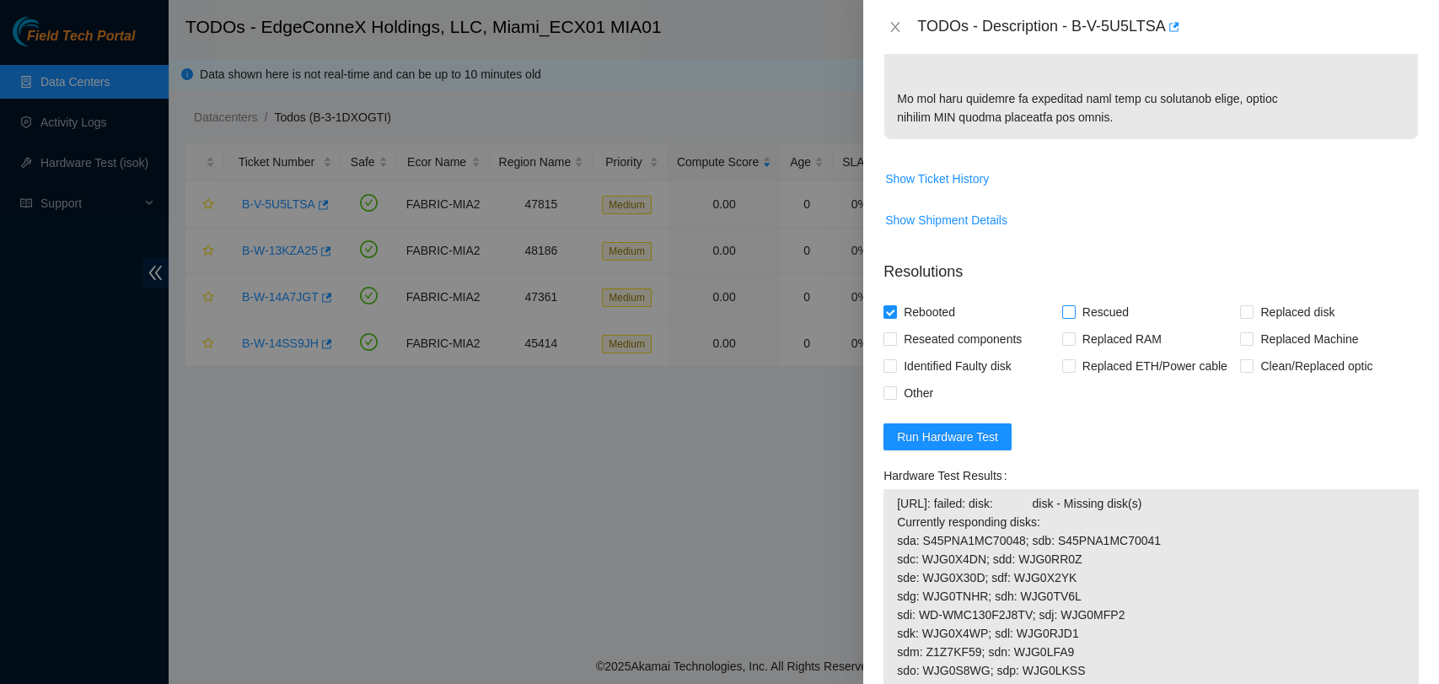
checkbox input "true"
click at [1240, 312] on input "Replaced disk" at bounding box center [1246, 311] width 12 height 12
checkbox input "true"
click at [891, 395] on input "Other" at bounding box center [890, 392] width 12 height 12
checkbox input "true"
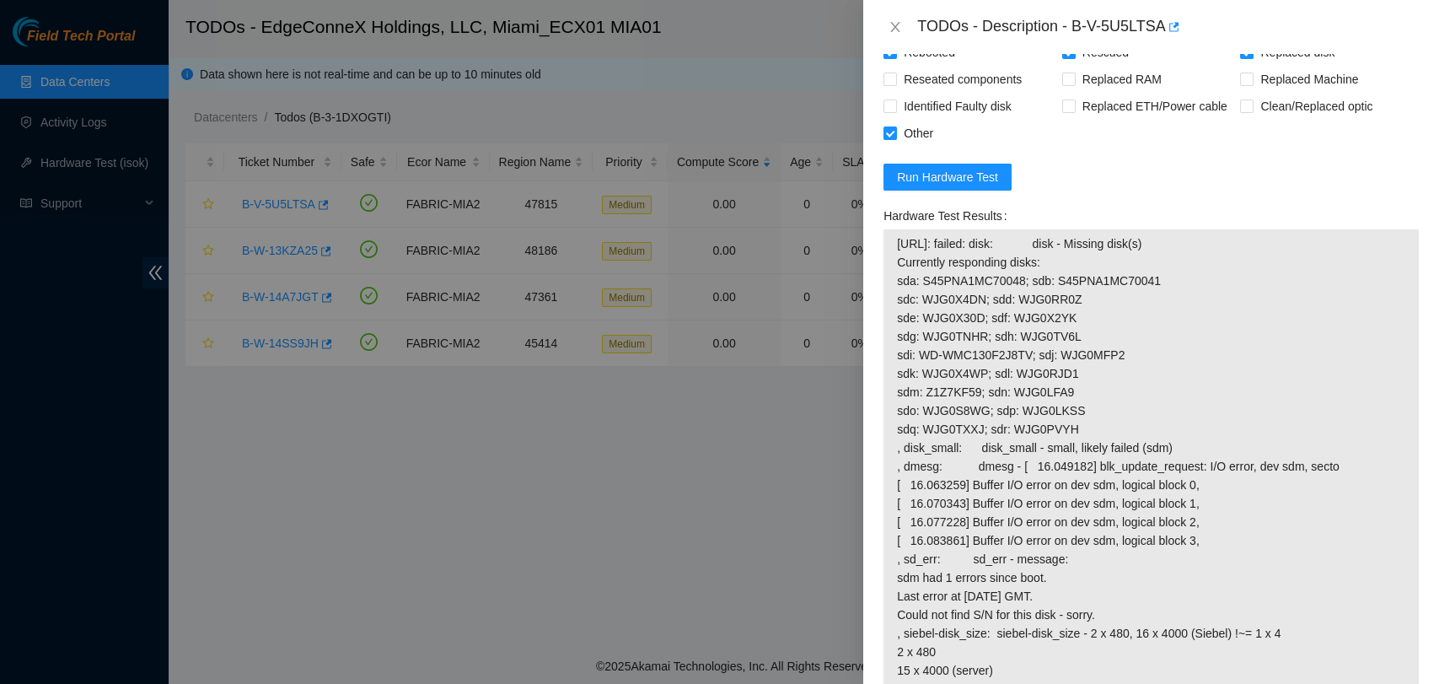
scroll to position [1496, 0]
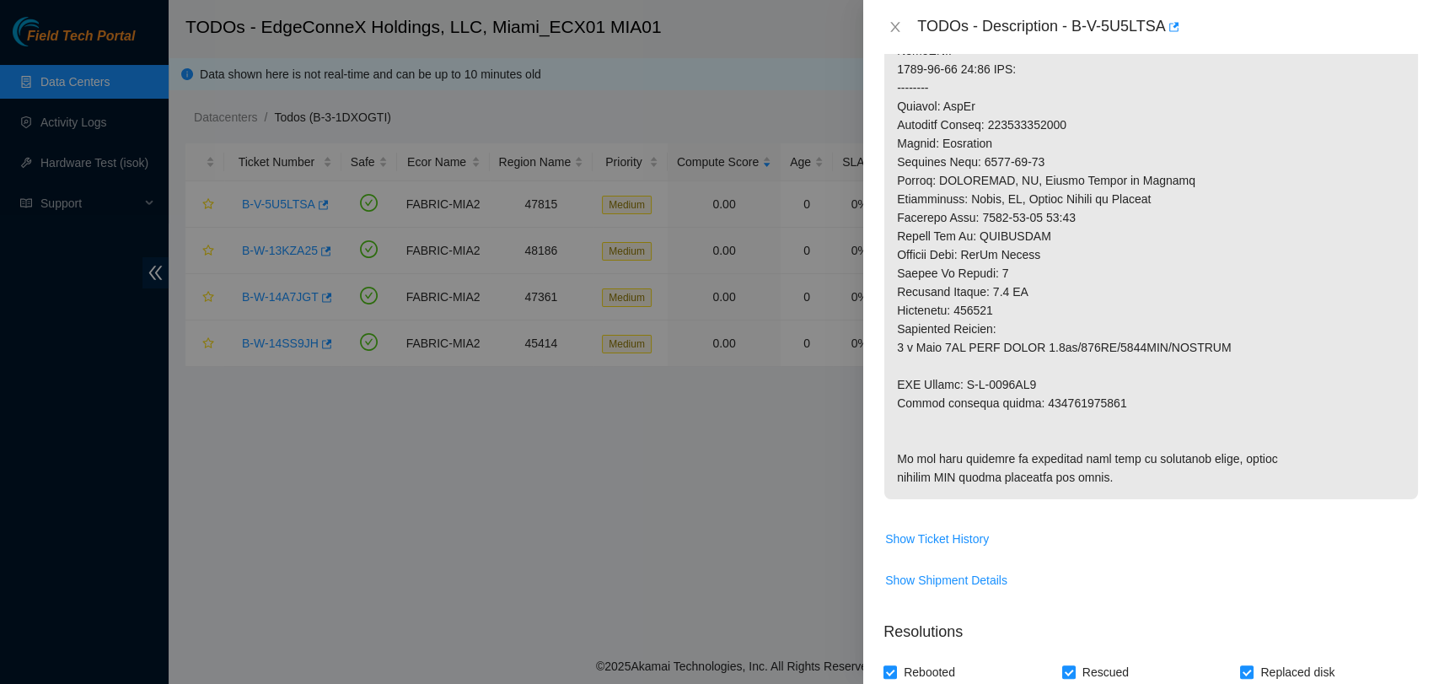
click at [1048, 410] on p at bounding box center [1152, 134] width 534 height 730
click at [1054, 403] on p at bounding box center [1152, 134] width 534 height 730
copy p "463470047446"
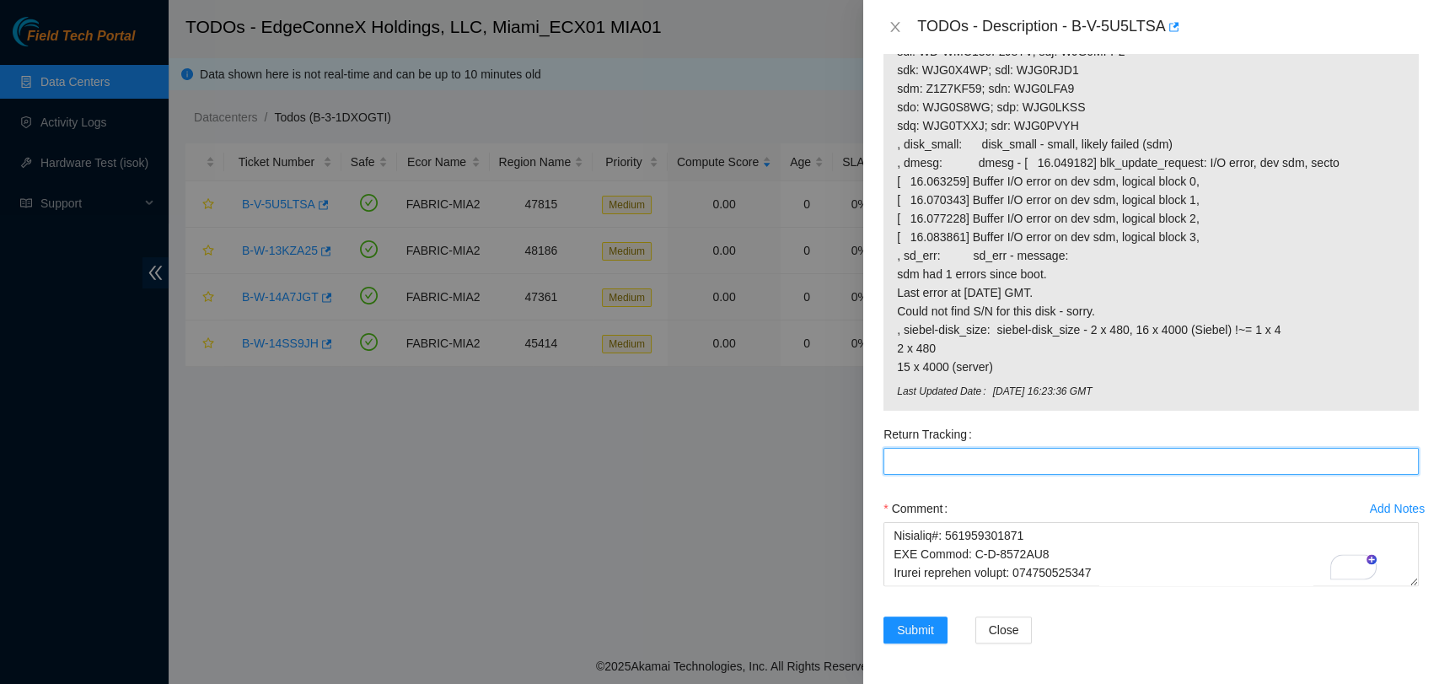
click at [994, 448] on Tracking "Return Tracking" at bounding box center [1151, 461] width 535 height 27
paste Tracking "463470047446"
type Tracking "463470047446"
click at [903, 621] on span "Submit" at bounding box center [915, 630] width 37 height 19
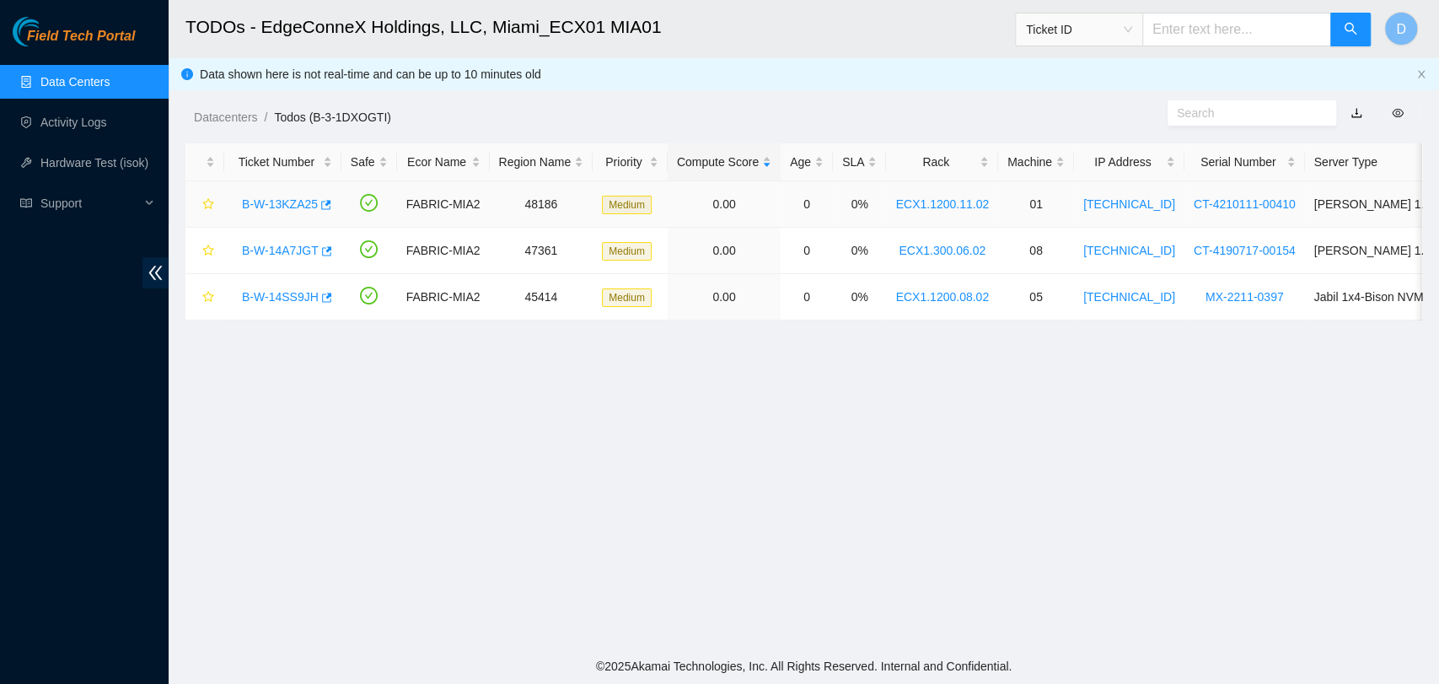
click at [277, 204] on link "B-W-13KZA25" at bounding box center [280, 203] width 76 height 13
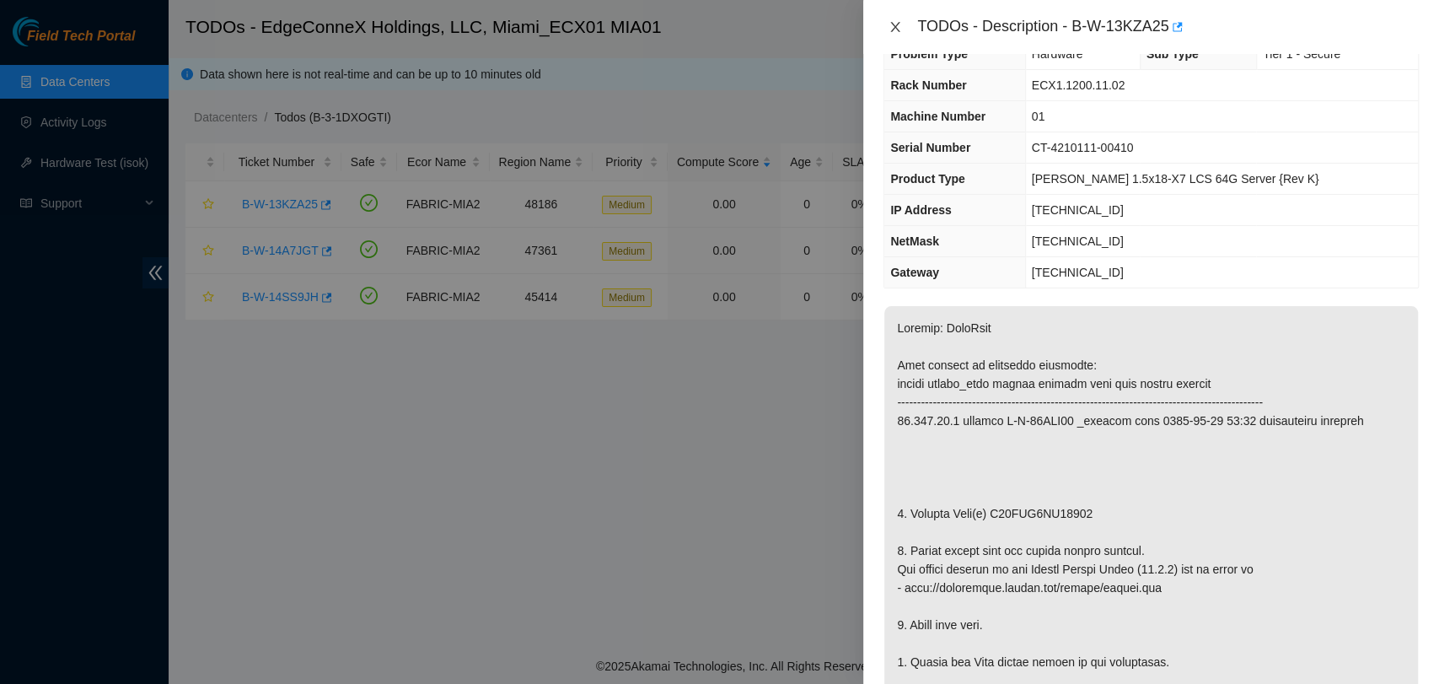
click at [895, 34] on button "Close" at bounding box center [896, 27] width 24 height 16
